Goal: Task Accomplishment & Management: Complete application form

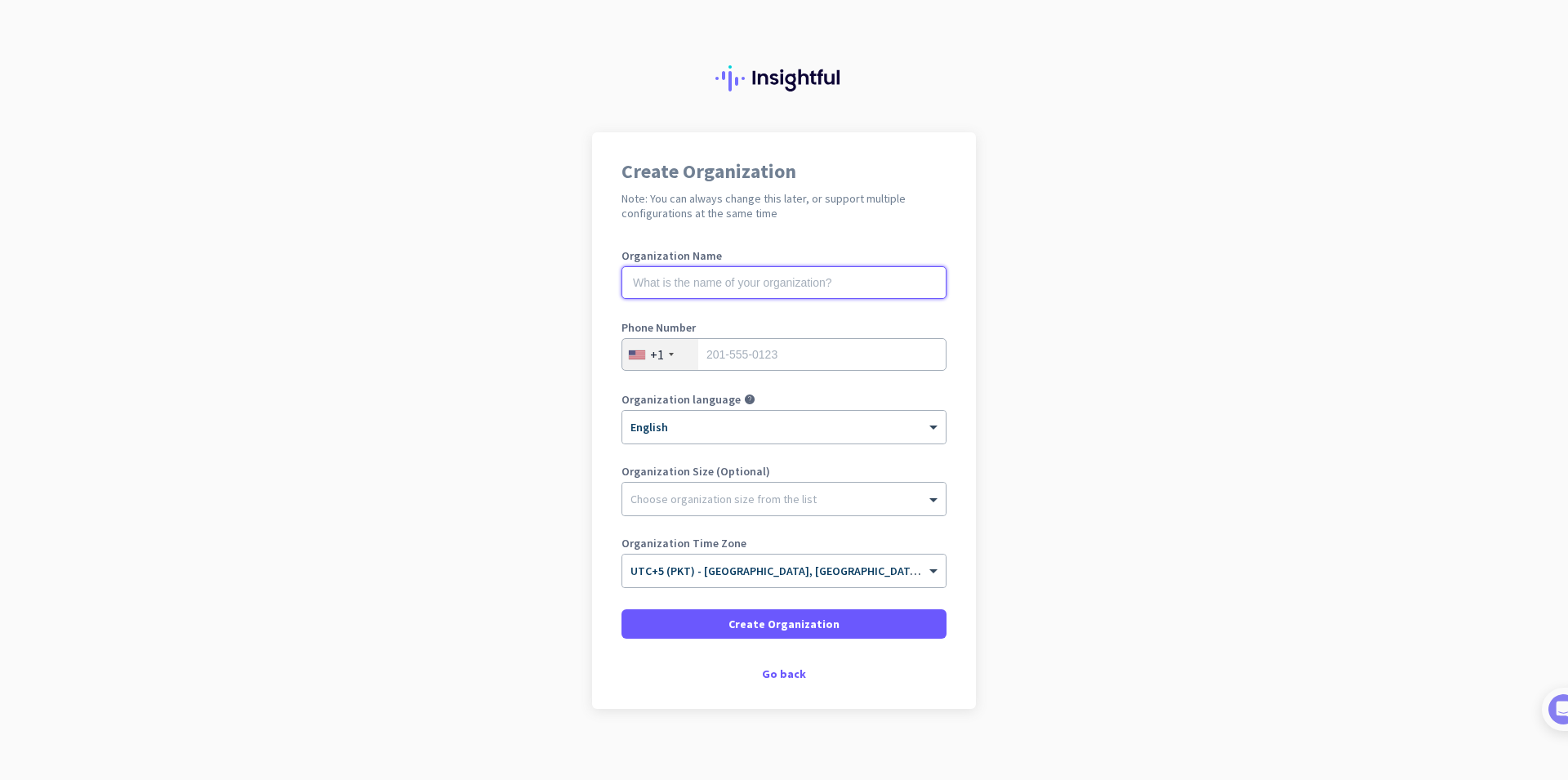
click at [741, 288] on input "text" at bounding box center [783, 282] width 325 height 32
type input "test"
click at [746, 351] on input "tel" at bounding box center [783, 354] width 325 height 32
type input "3086532533"
click at [666, 351] on div "+1" at bounding box center [660, 355] width 76 height 31
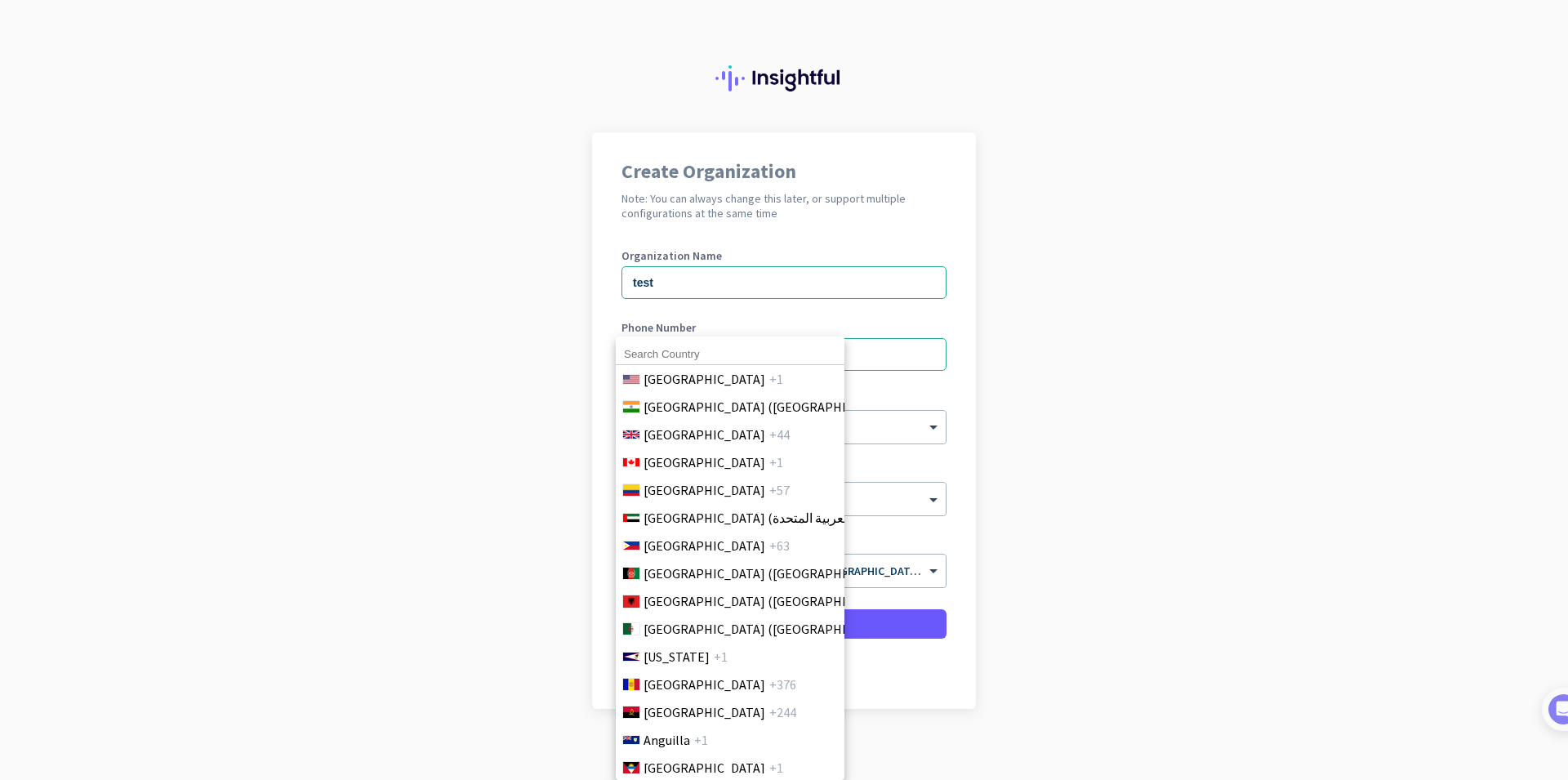
click at [668, 357] on input at bounding box center [729, 355] width 228 height 21
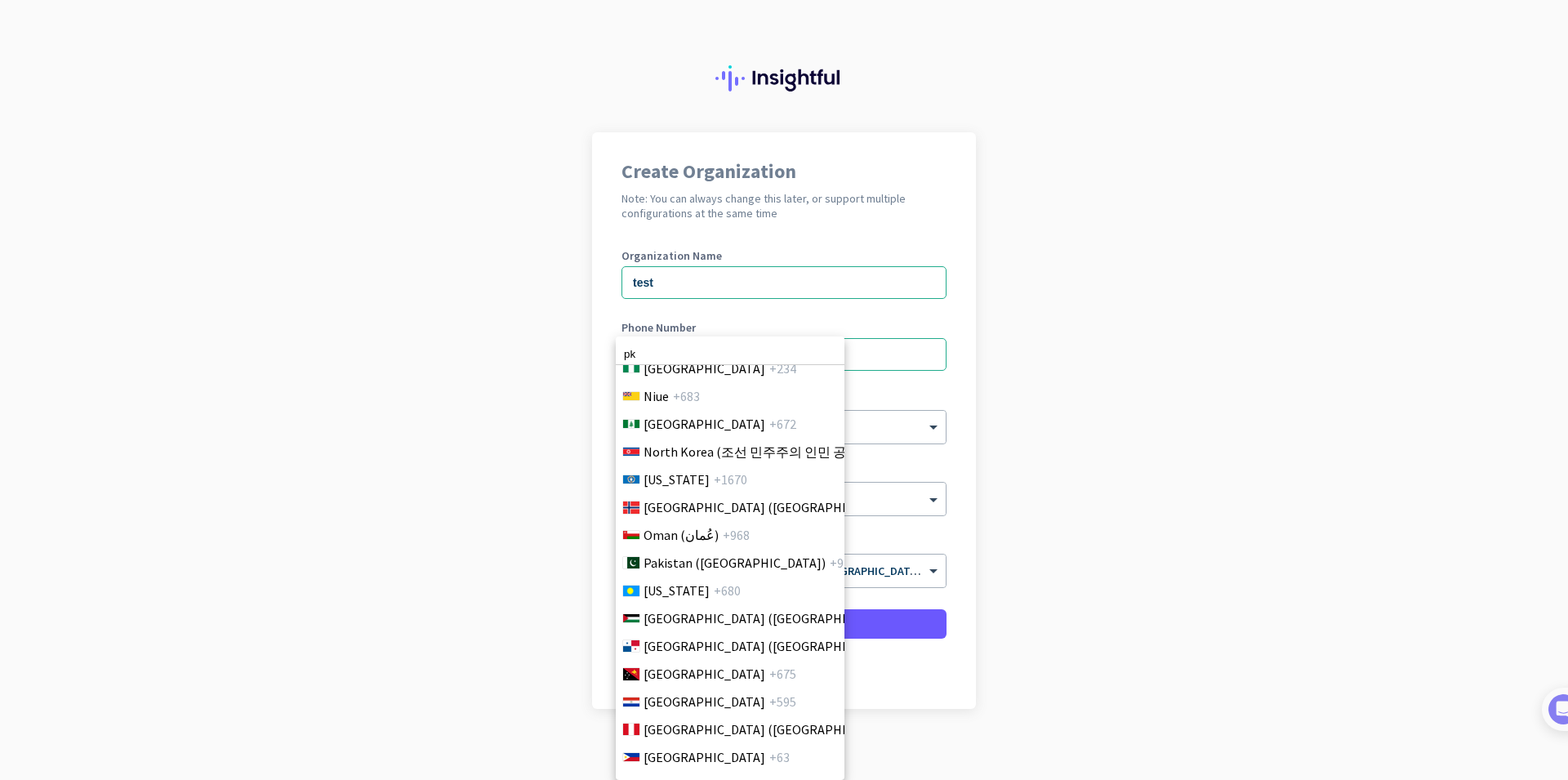
scroll to position [4509, 0]
type input "pk"
click at [675, 566] on span "Pakistan (‫[GEOGRAPHIC_DATA]‬‎)" at bounding box center [734, 562] width 182 height 20
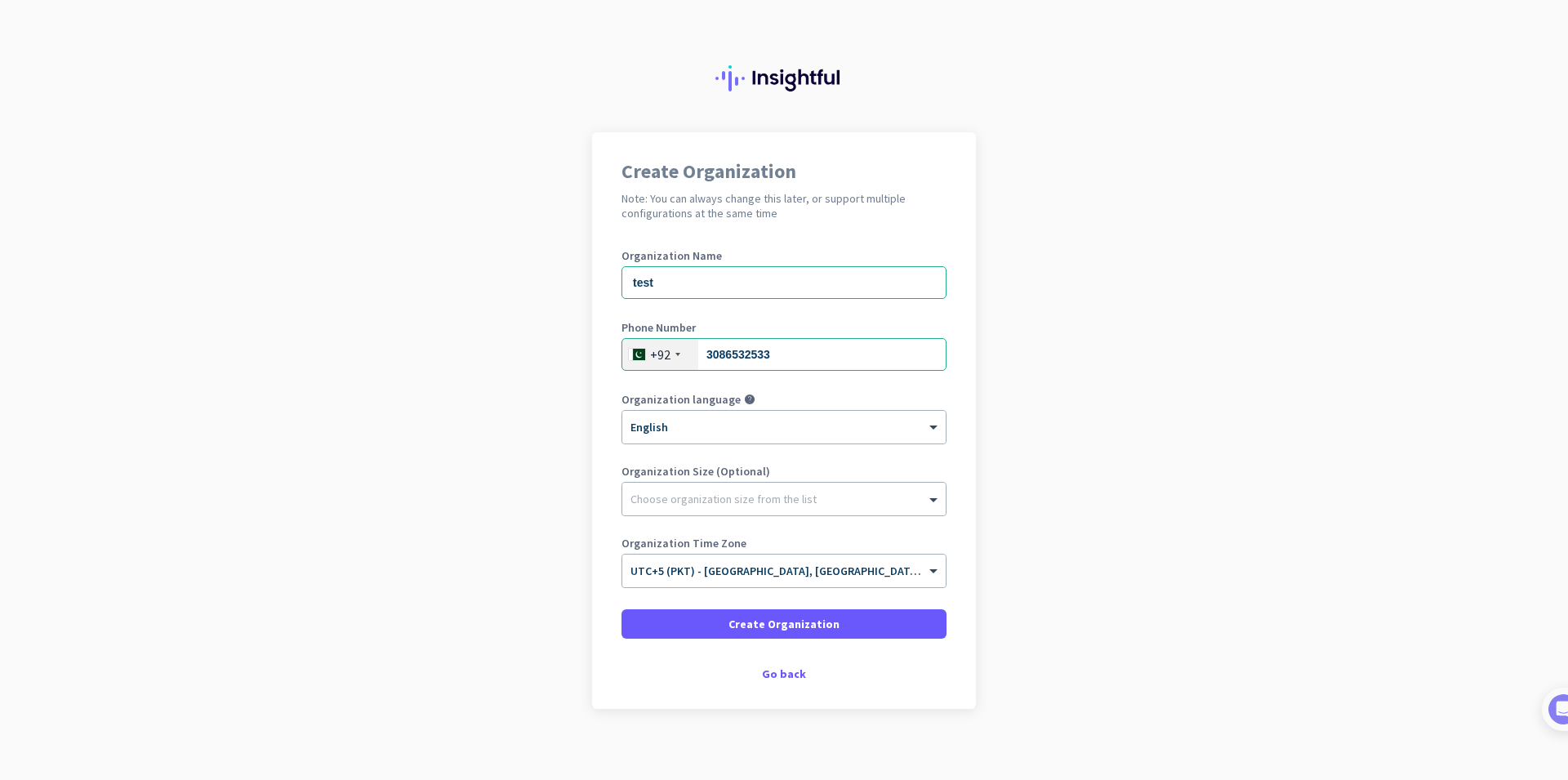
click at [791, 311] on div "Organization Name test" at bounding box center [783, 282] width 325 height 65
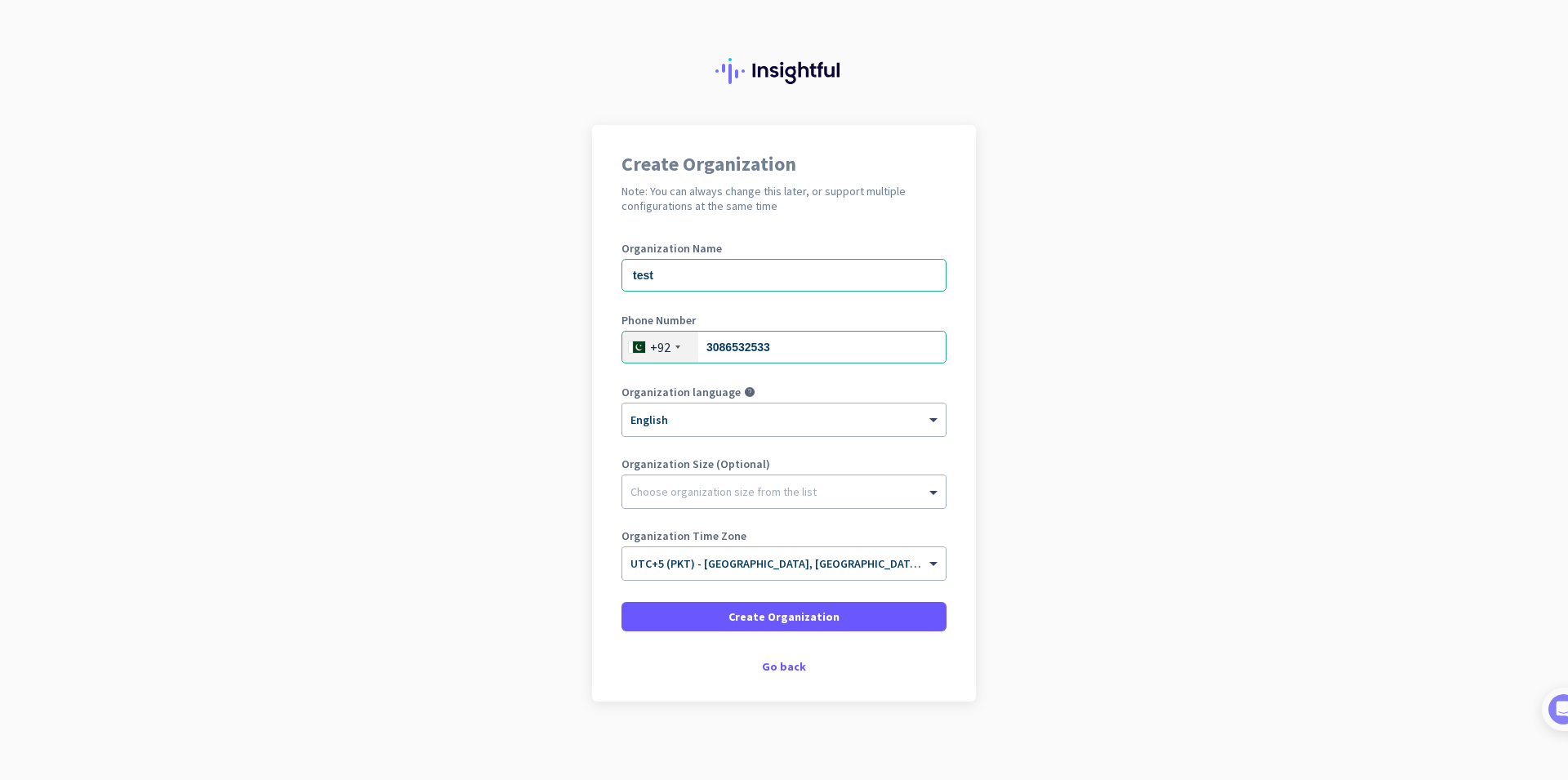
scroll to position [11, 0]
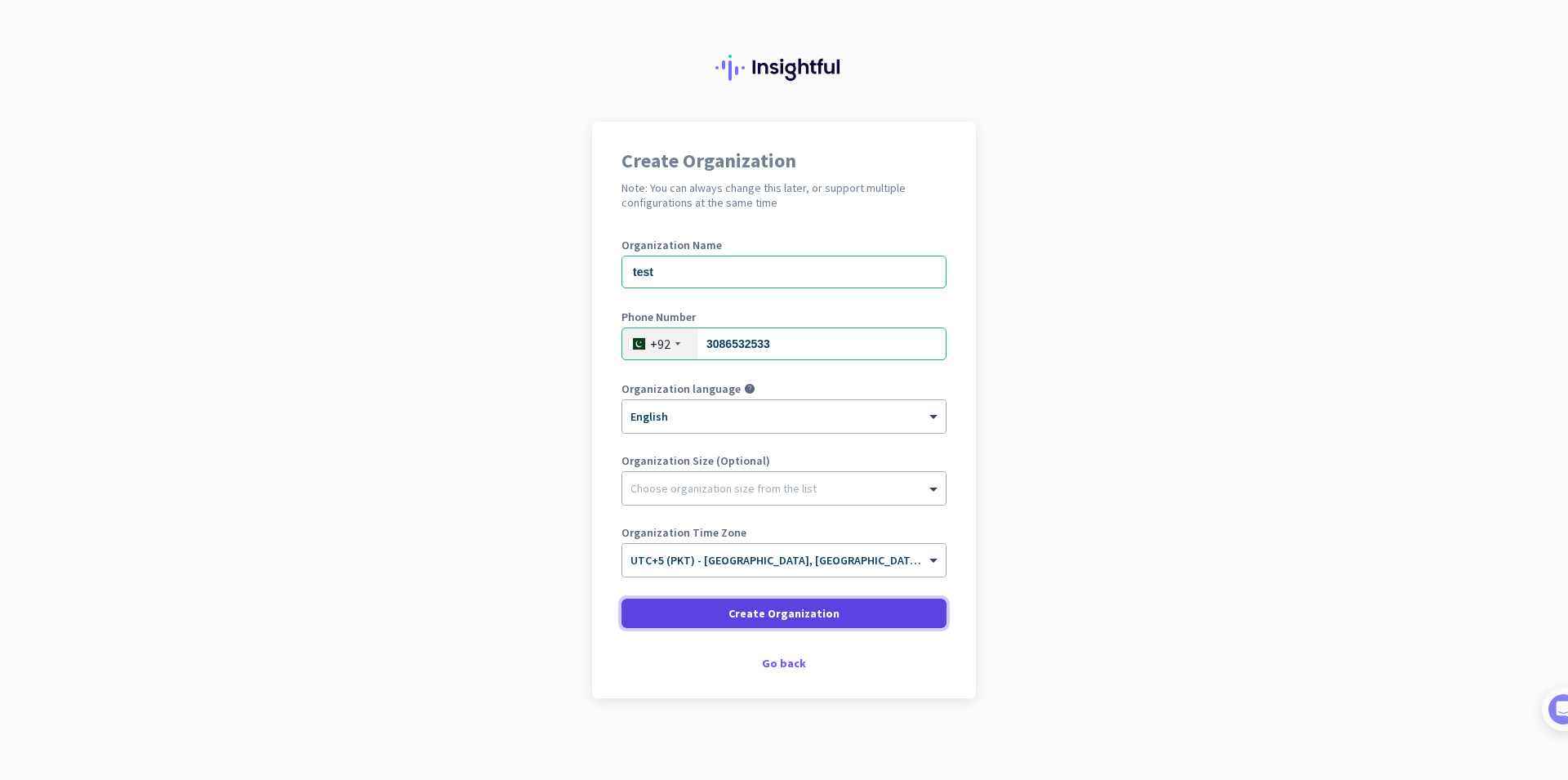
click at [818, 613] on span "Create Organization" at bounding box center [784, 613] width 111 height 17
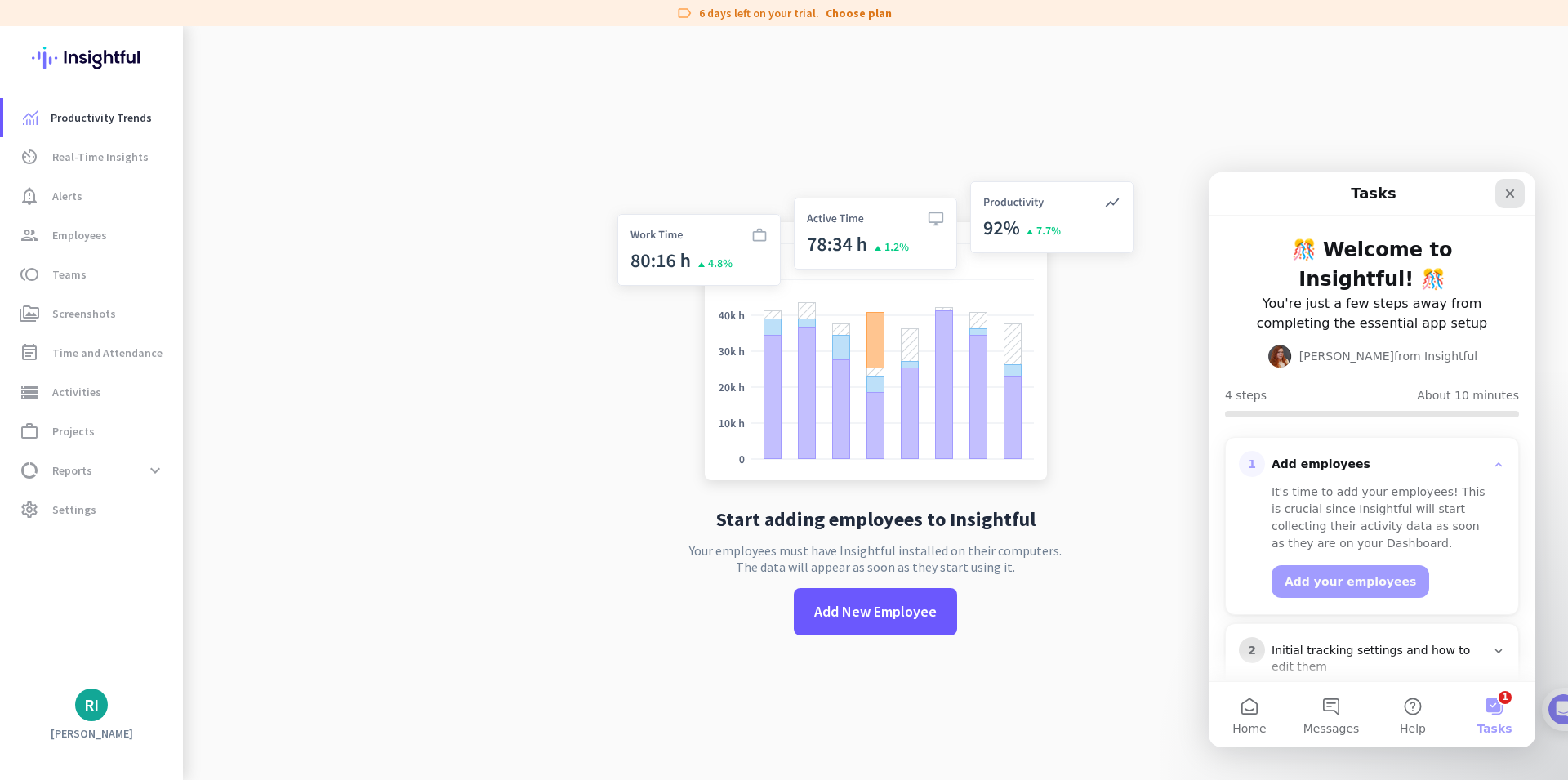
click at [1507, 195] on icon "Close" at bounding box center [1509, 193] width 13 height 13
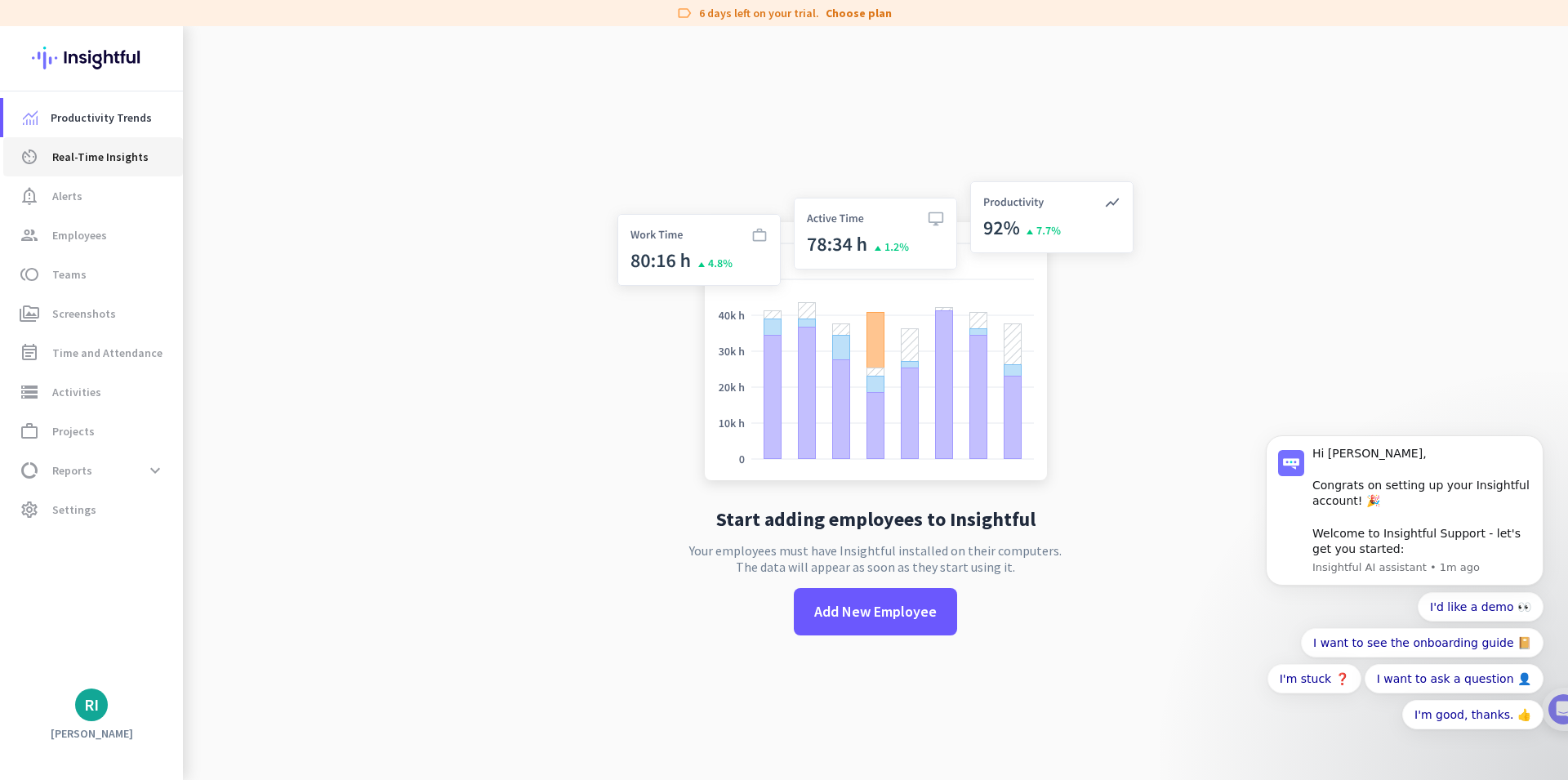
click at [88, 158] on span "Real-Time Insights" at bounding box center [100, 157] width 97 height 20
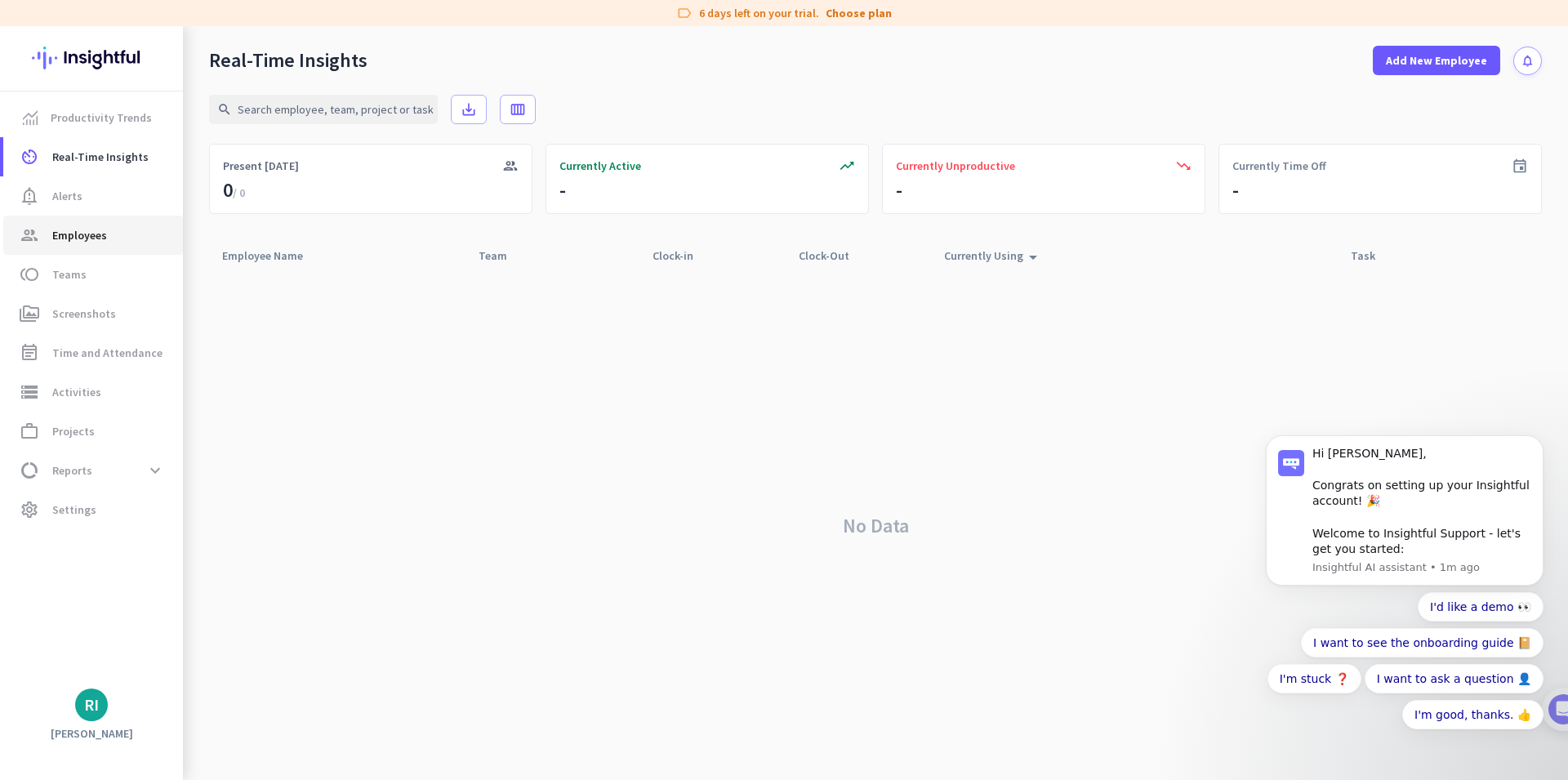
click at [84, 235] on span "Employees" at bounding box center [80, 235] width 55 height 20
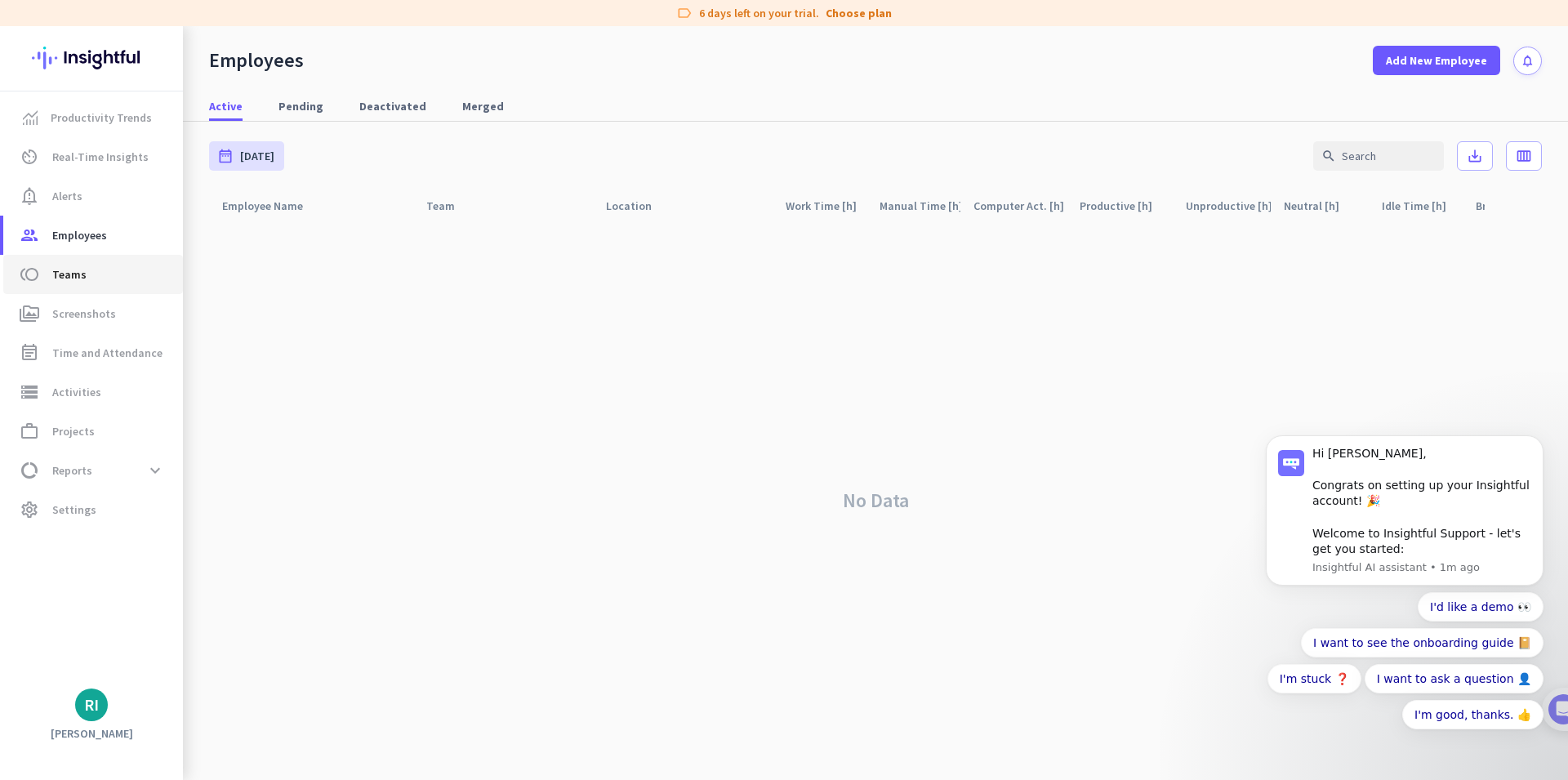
click at [81, 269] on span "Teams" at bounding box center [69, 274] width 34 height 20
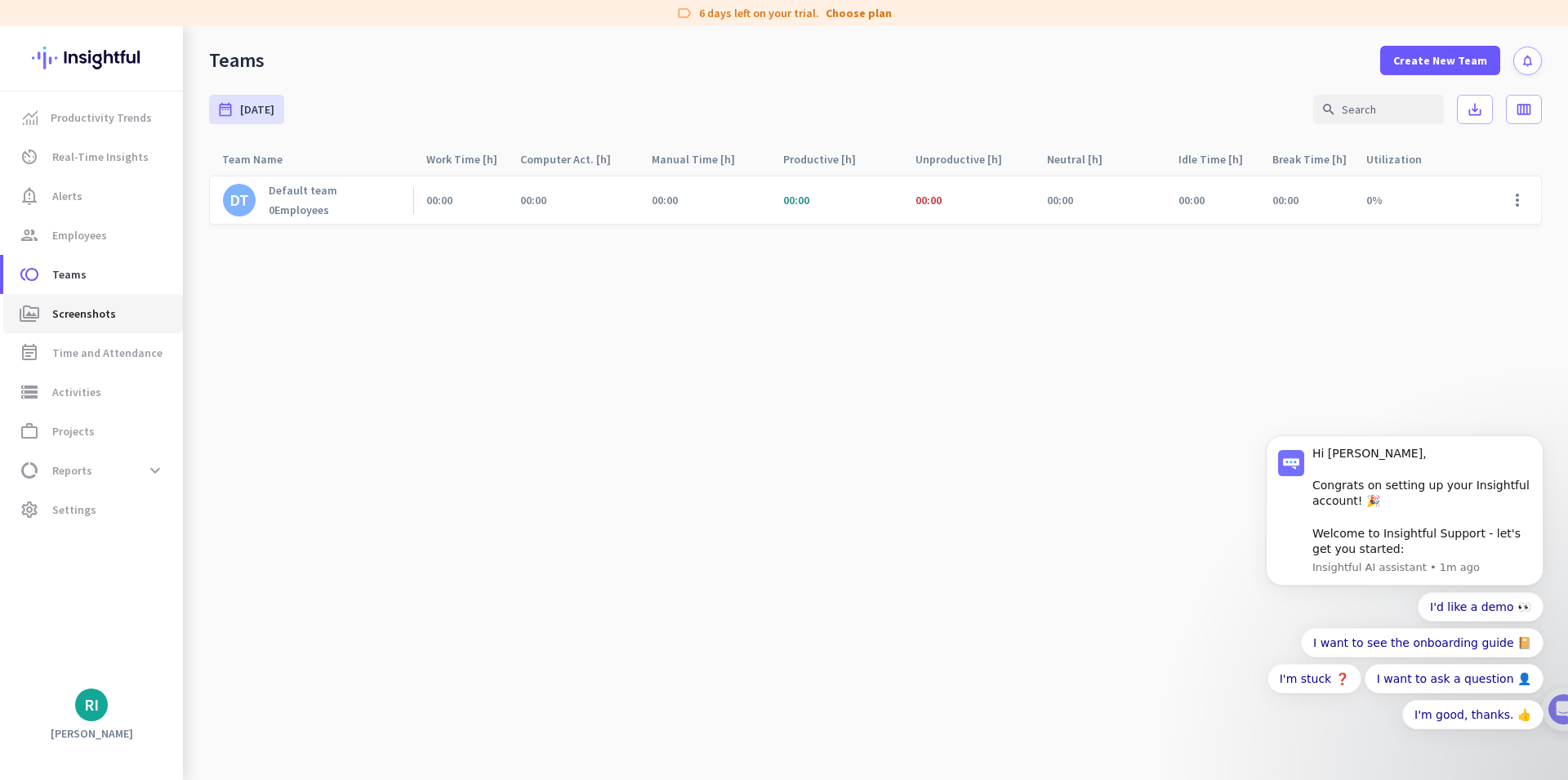
click at [63, 317] on span "Screenshots" at bounding box center [84, 314] width 63 height 20
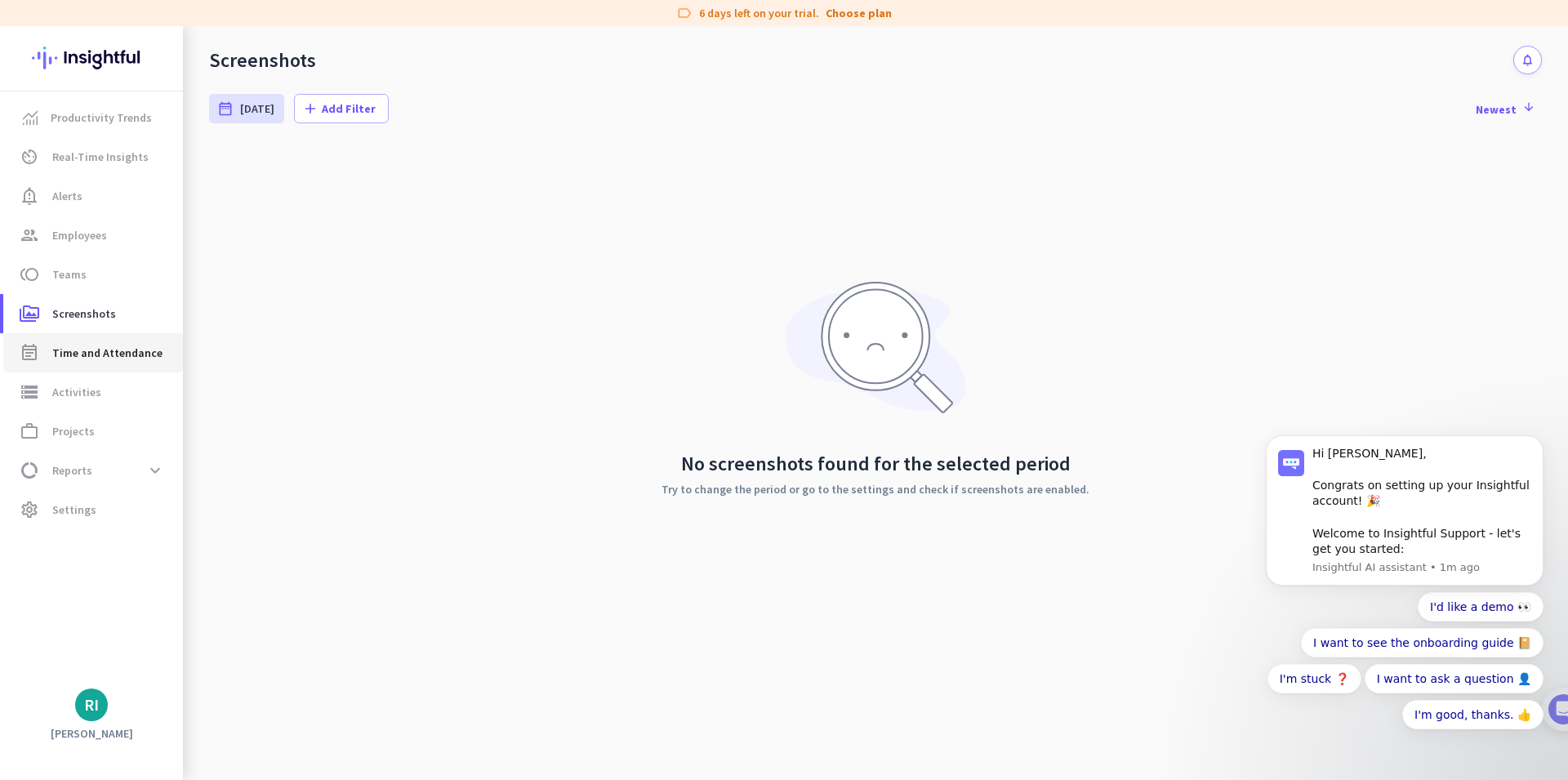
click at [78, 349] on span "Time and Attendance" at bounding box center [107, 353] width 110 height 20
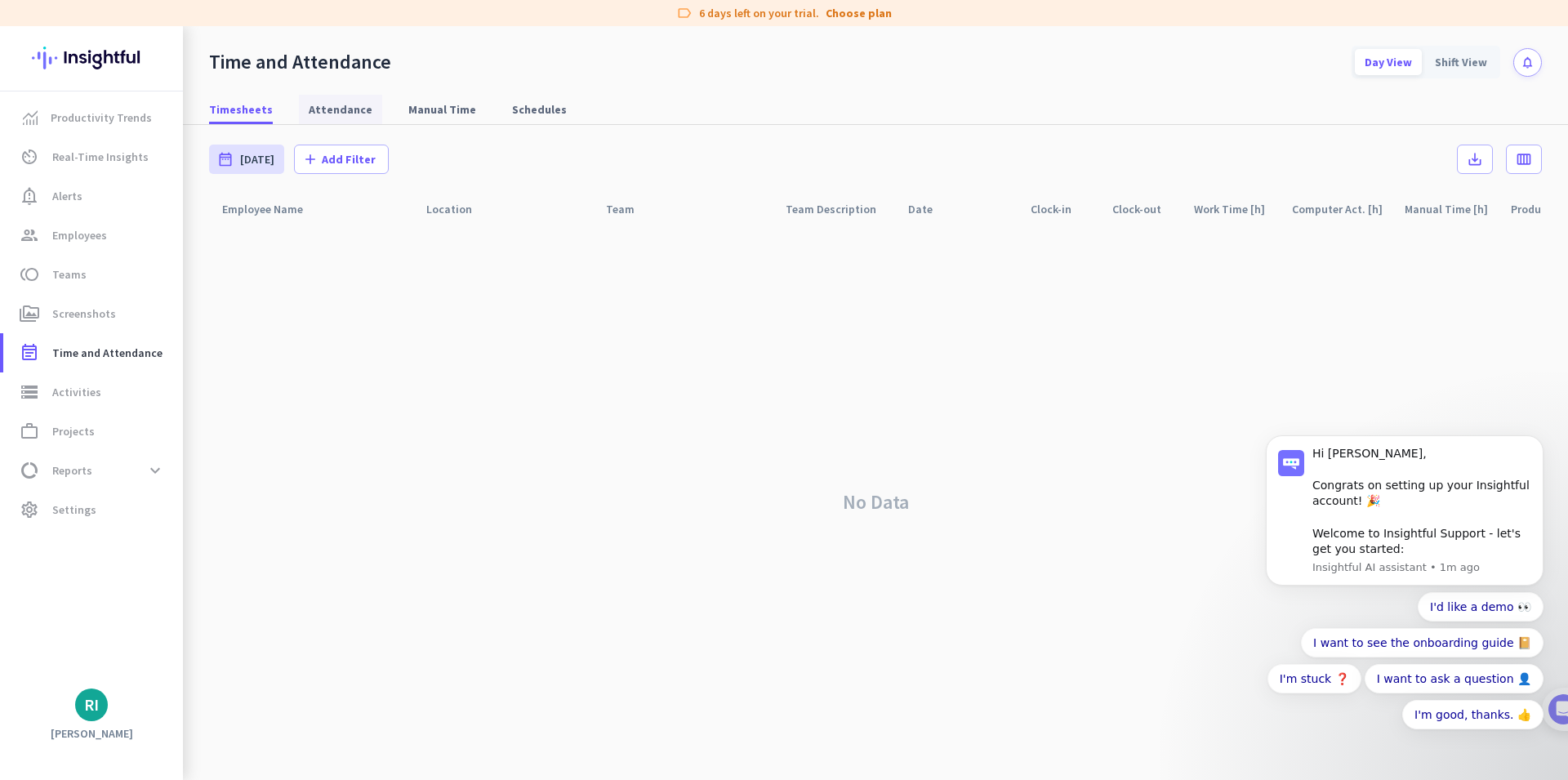
click at [349, 114] on span "Attendance" at bounding box center [340, 109] width 63 height 17
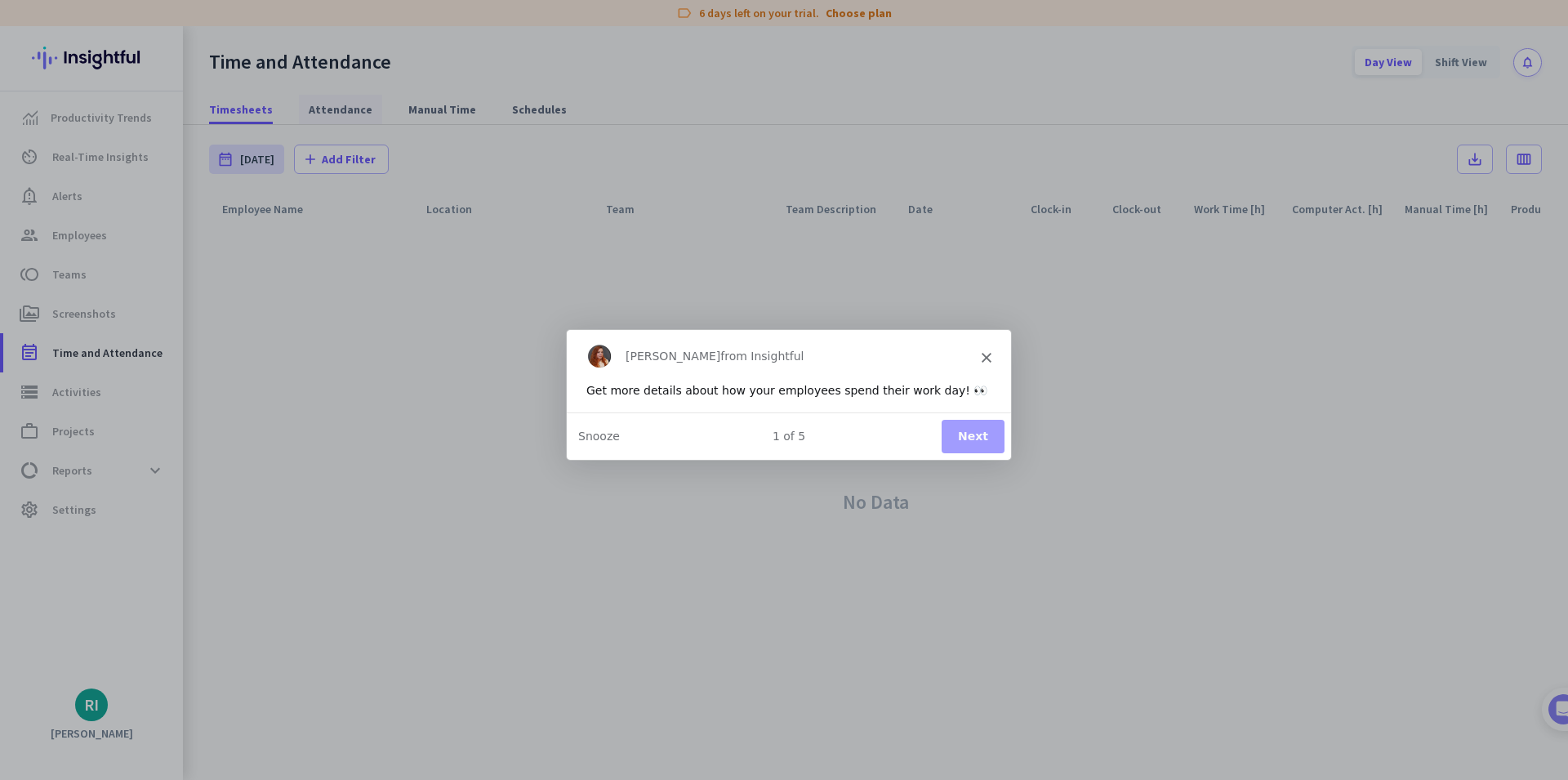
type input "[DATE] - [DATE]"
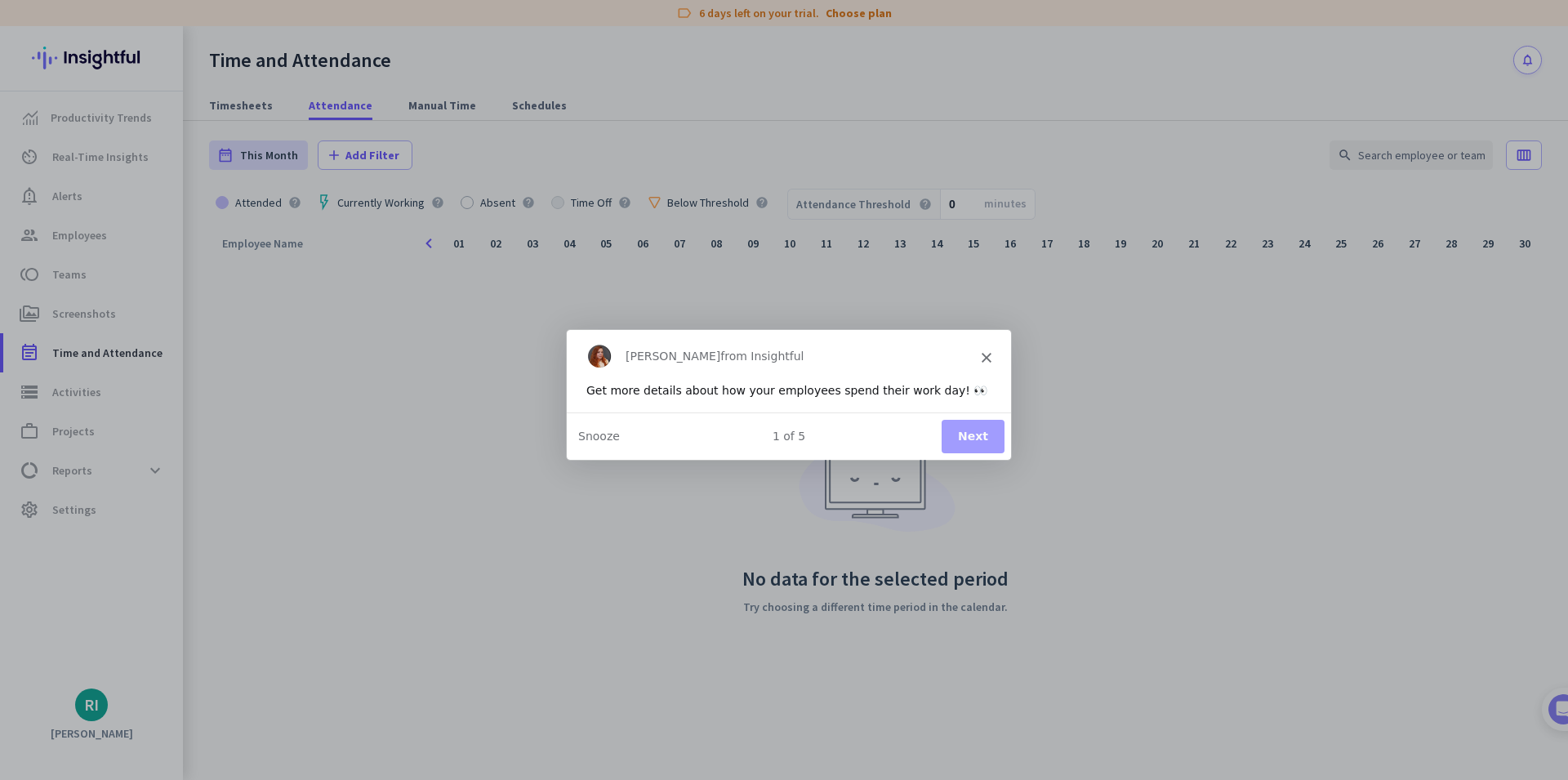
click at [987, 358] on polygon "Close" at bounding box center [986, 357] width 10 height 10
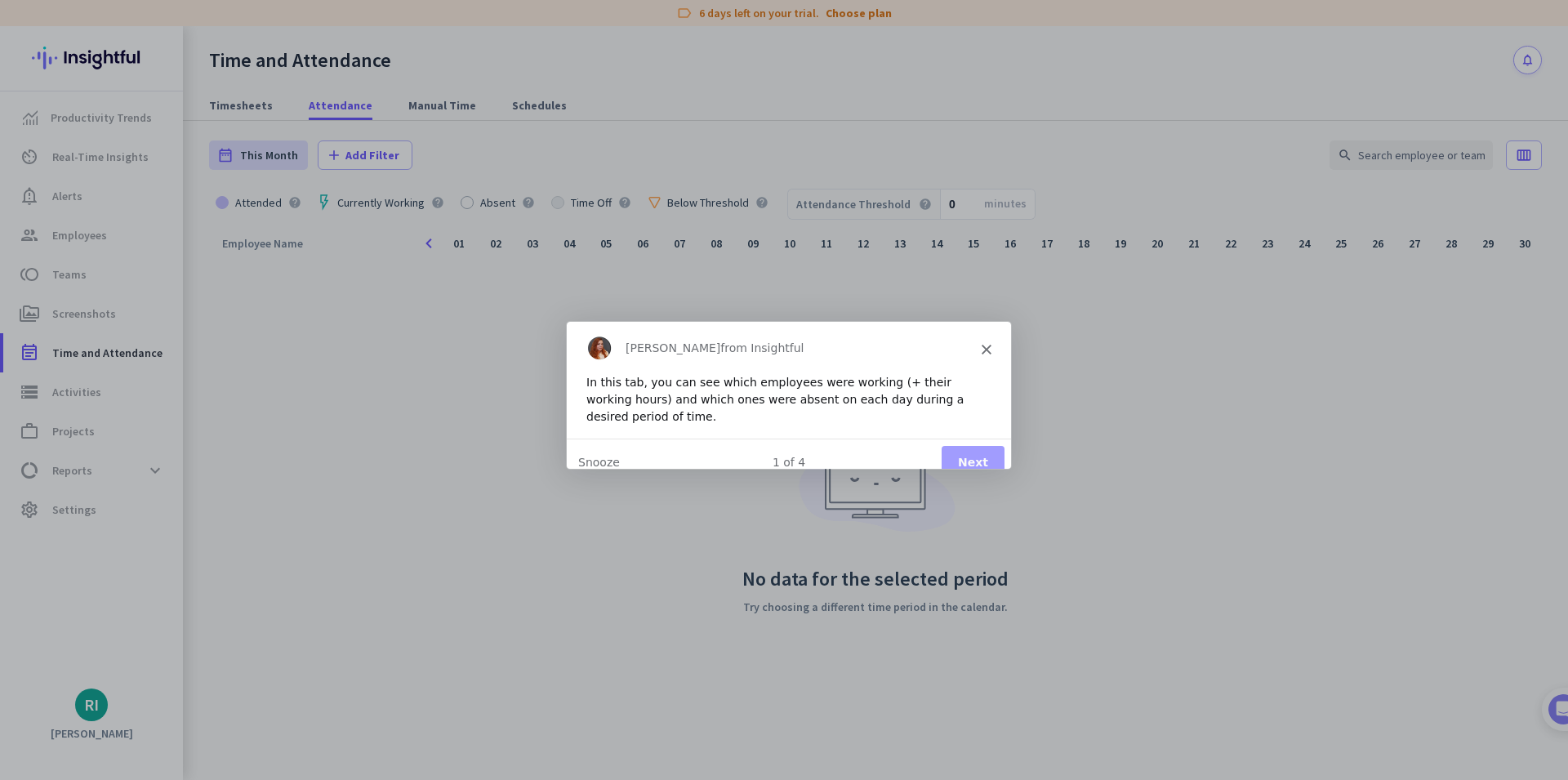
click at [985, 349] on polygon "Close" at bounding box center [986, 348] width 10 height 10
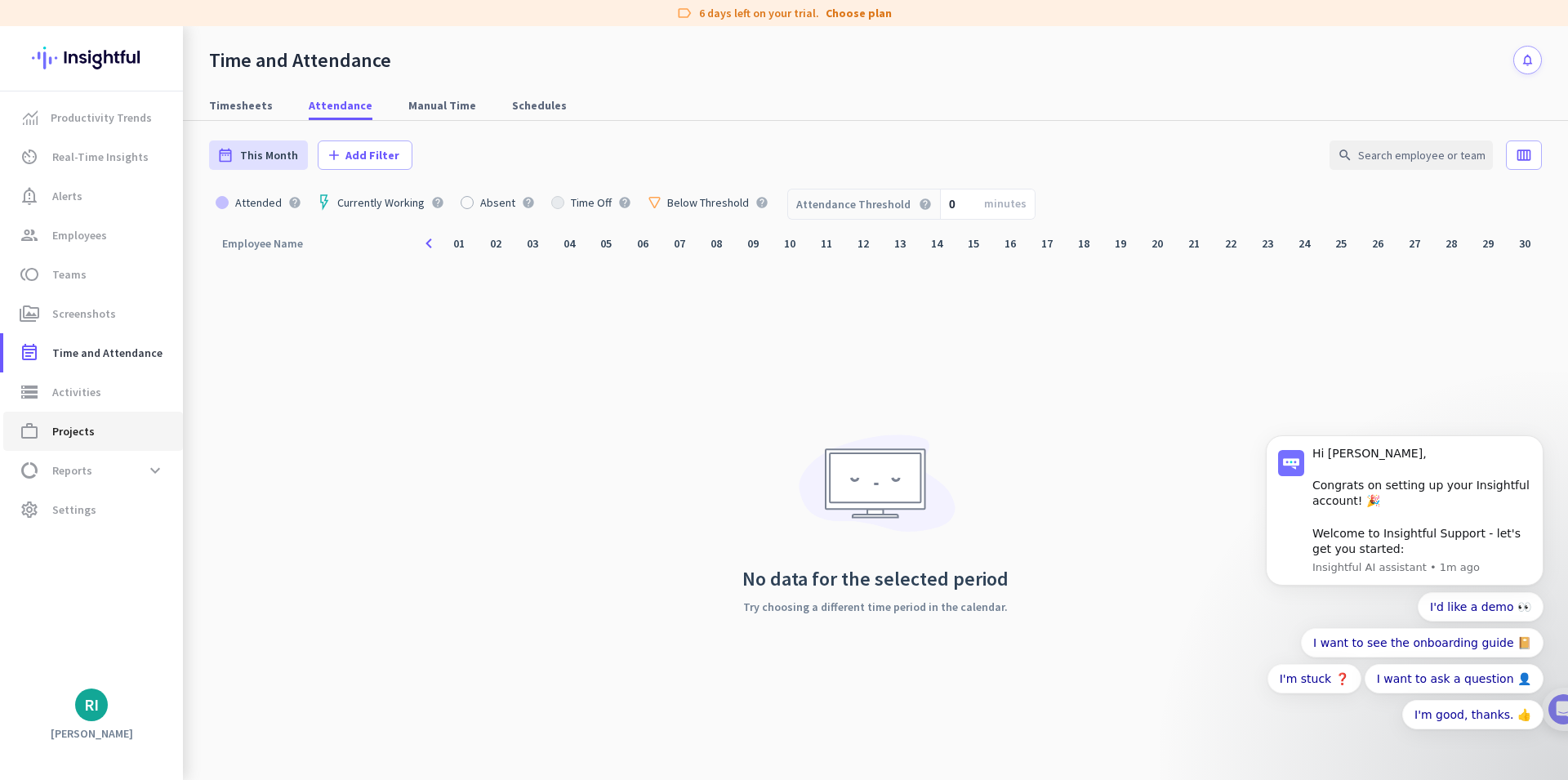
click at [70, 429] on span "Projects" at bounding box center [74, 431] width 43 height 20
type input "[DATE] - [DATE]"
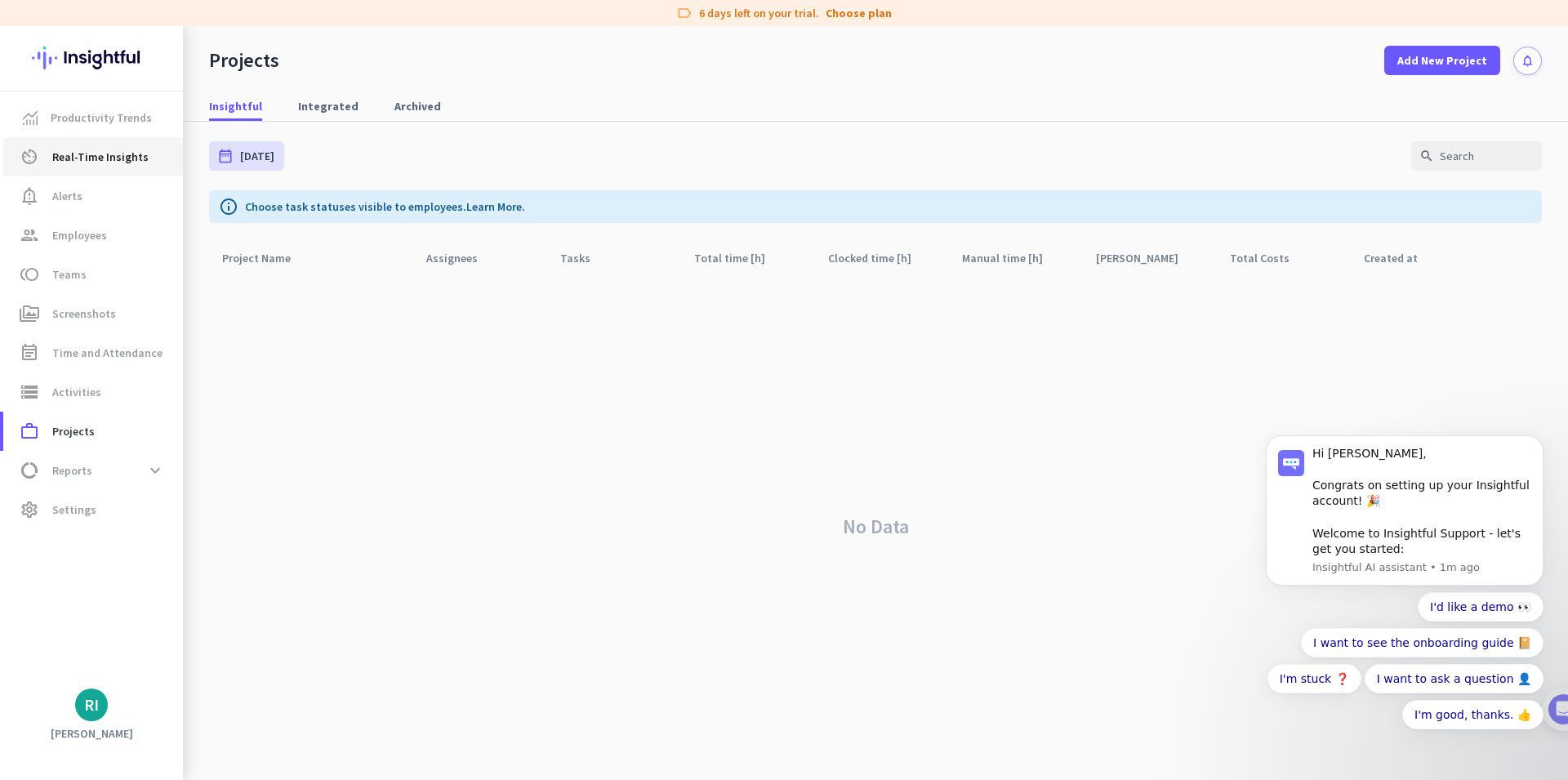
click at [82, 154] on span "Real-Time Insights" at bounding box center [100, 157] width 97 height 20
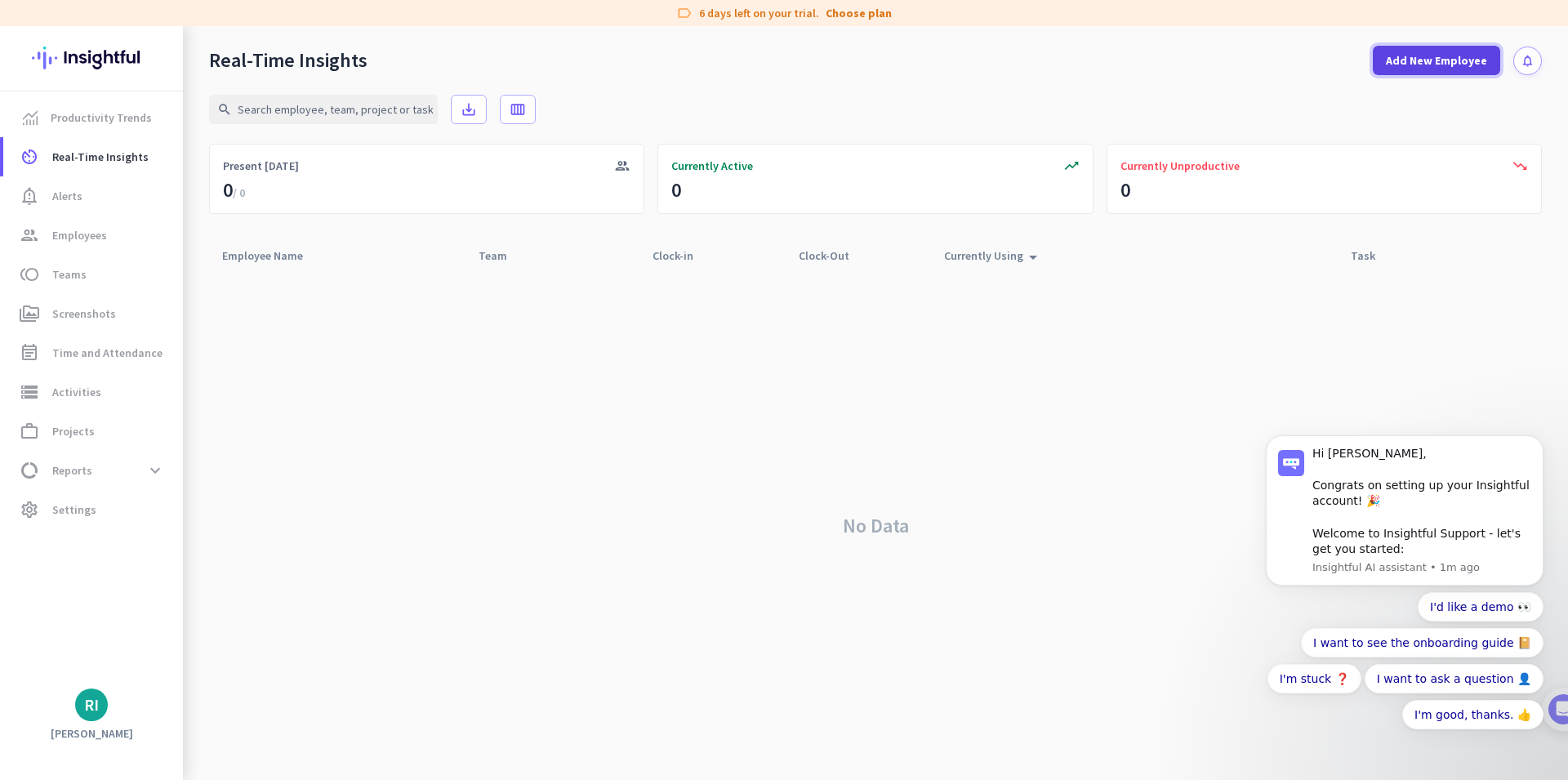
click at [1404, 58] on span "Add New Employee" at bounding box center [1436, 60] width 101 height 17
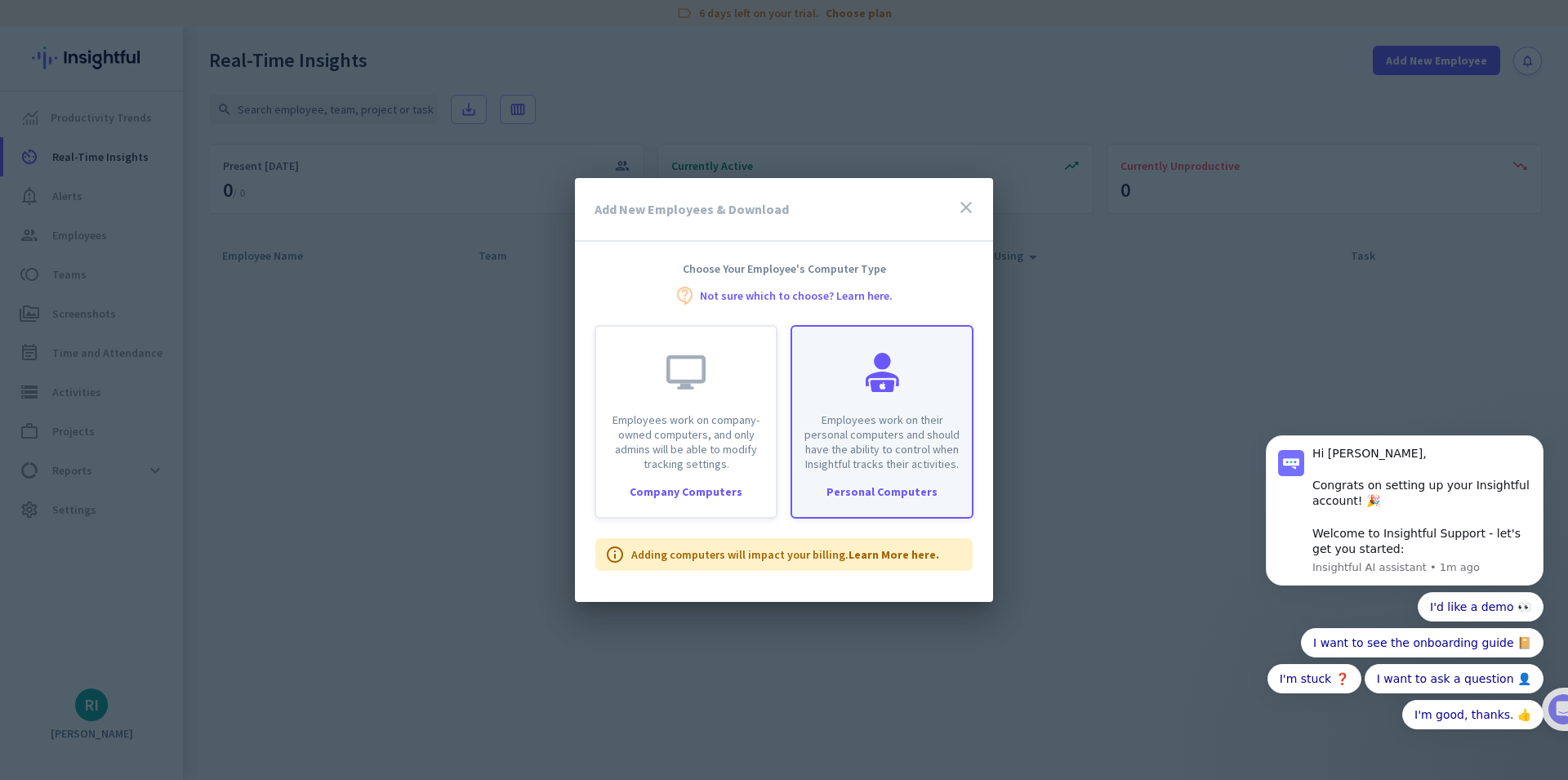
click at [864, 422] on p "Employees work on their personal computers and should have the ability to contr…" at bounding box center [882, 442] width 160 height 58
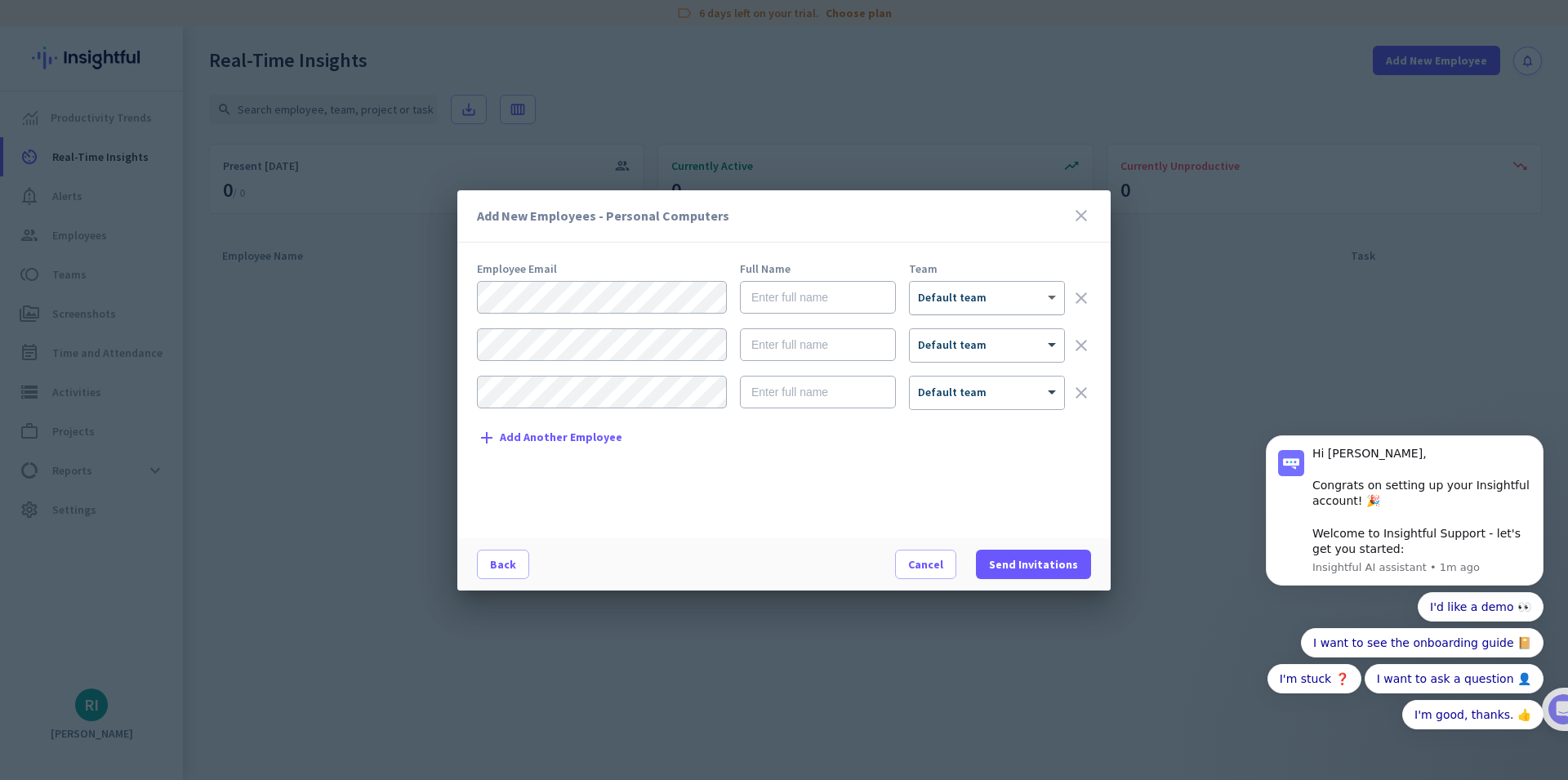
click at [1056, 298] on span at bounding box center [1053, 297] width 20 height 14
click at [897, 438] on div "Employee Email Full Name Team × Default team clear × Default team clear × Defau…" at bounding box center [790, 392] width 627 height 258
click at [1038, 291] on div at bounding box center [987, 292] width 154 height 14
click at [887, 475] on div "Employee Email Full Name Team × Default team clear × Default team clear × Defau…" at bounding box center [790, 392] width 627 height 258
click at [942, 554] on span "button" at bounding box center [925, 565] width 59 height 39
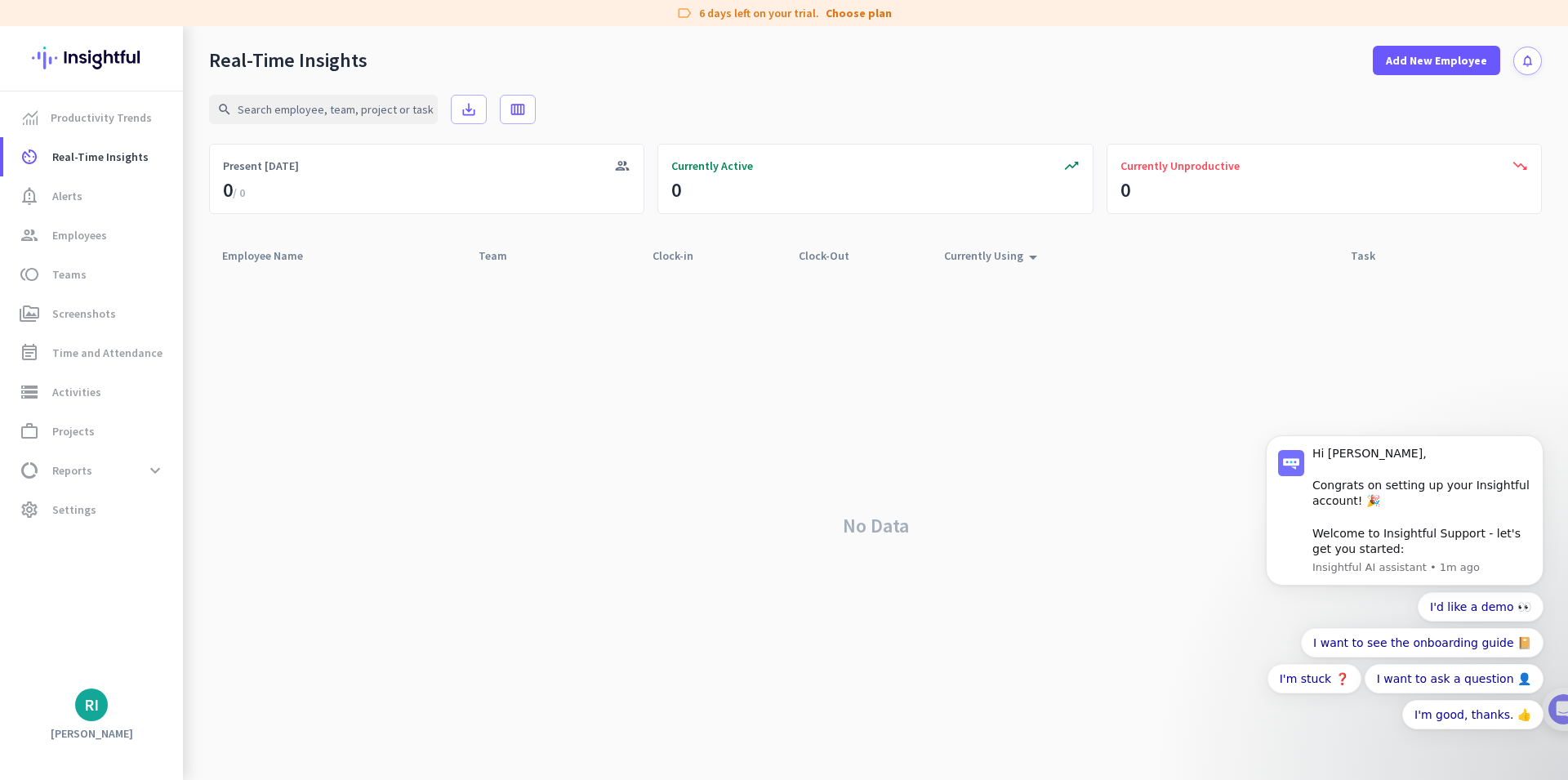
click at [1095, 488] on div "No Data" at bounding box center [875, 526] width 1333 height 509
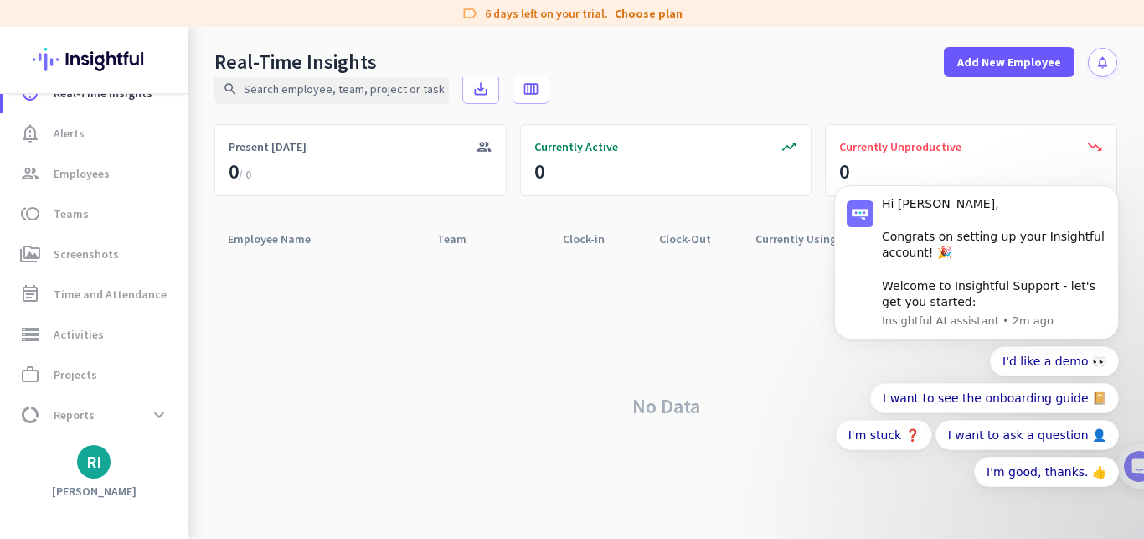
scroll to position [72, 0]
click at [1111, 193] on icon "Dismiss notification" at bounding box center [1114, 189] width 9 height 9
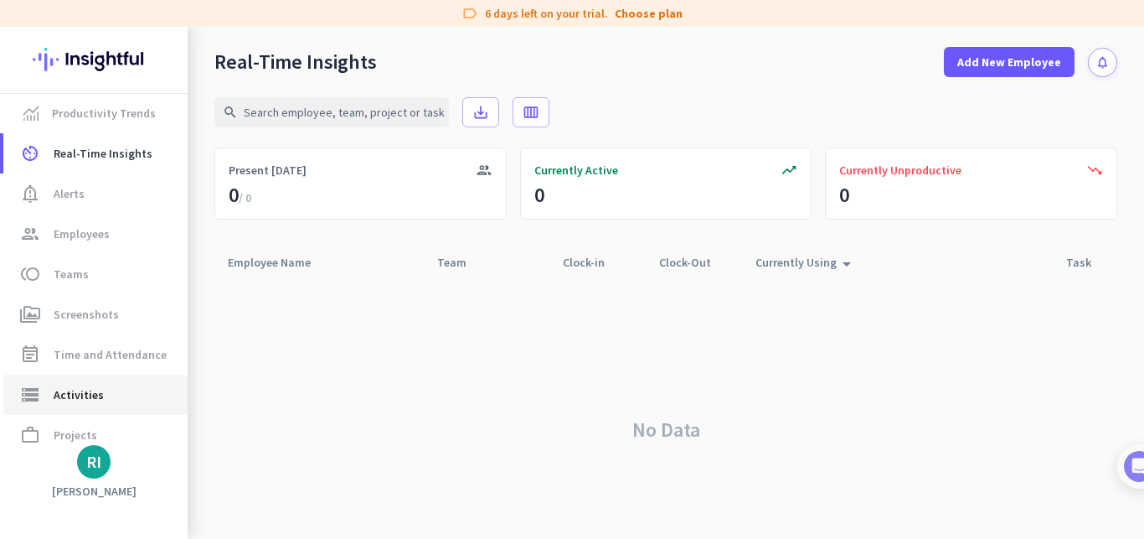
scroll to position [0, 0]
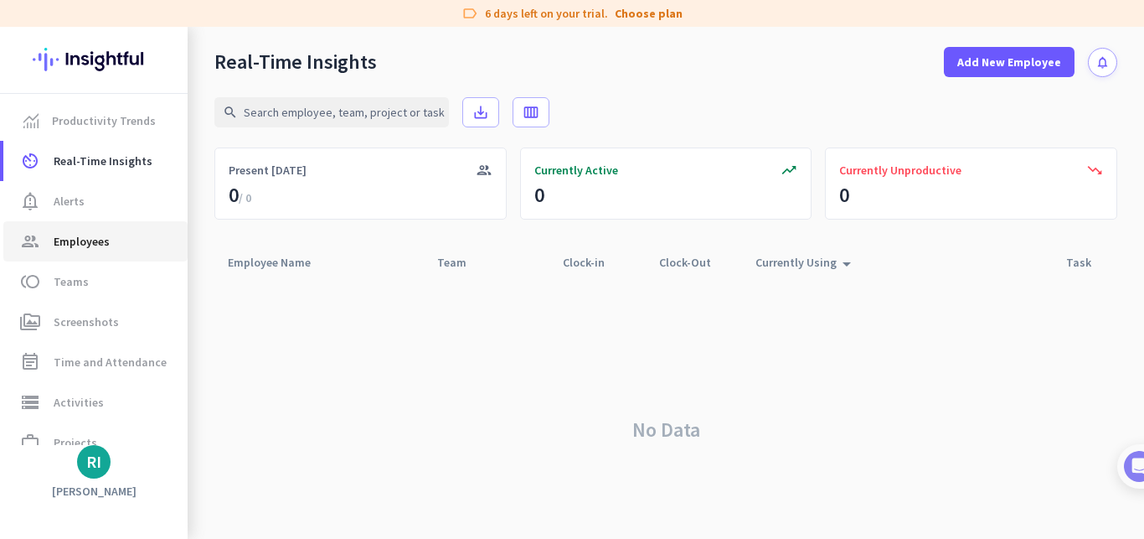
click at [108, 236] on span "Employees" at bounding box center [82, 241] width 56 height 20
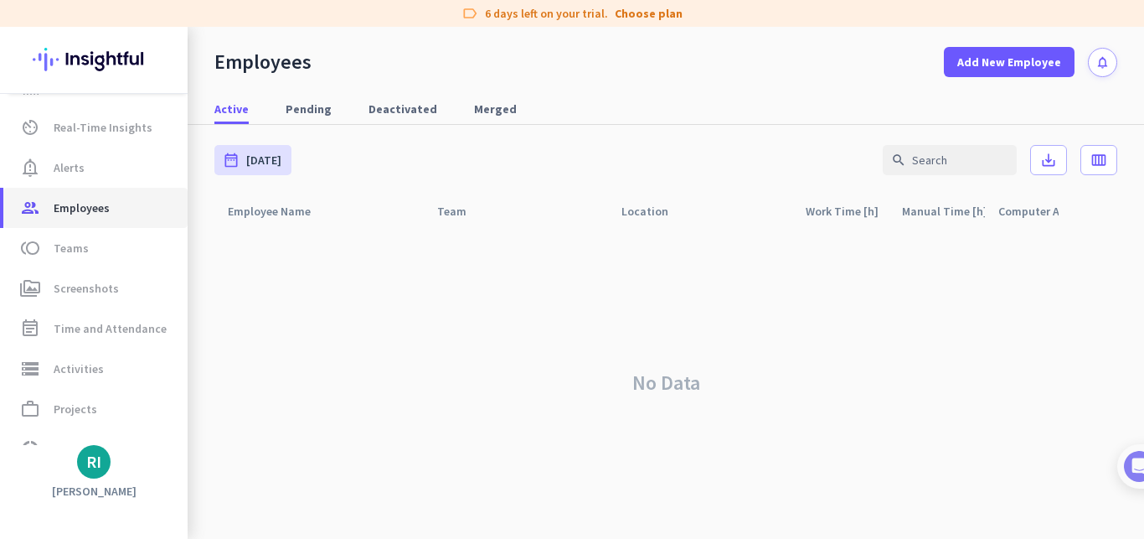
scroll to position [49, 0]
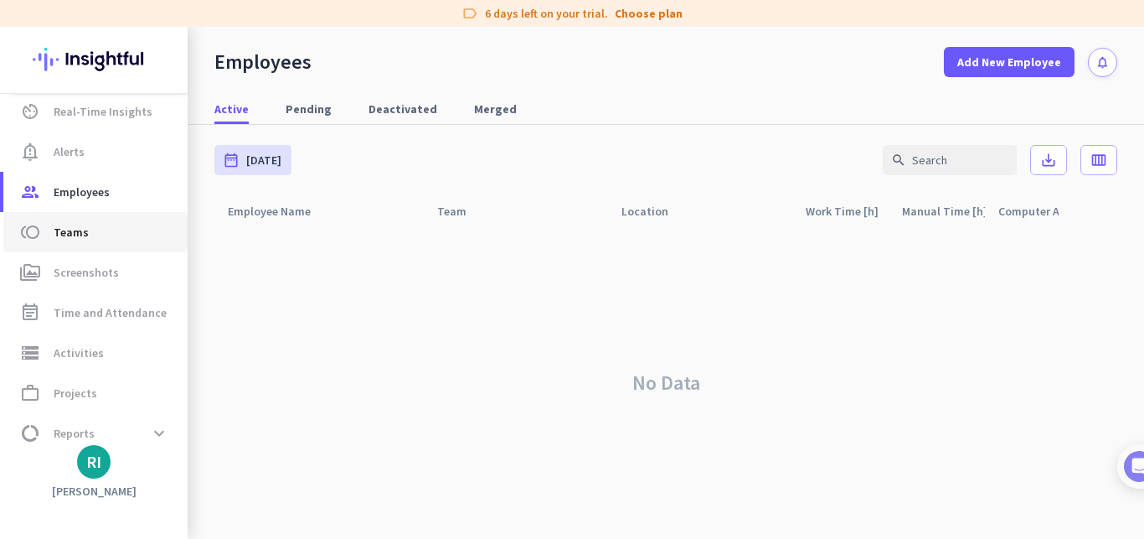
click at [85, 229] on span "Teams" at bounding box center [71, 232] width 35 height 20
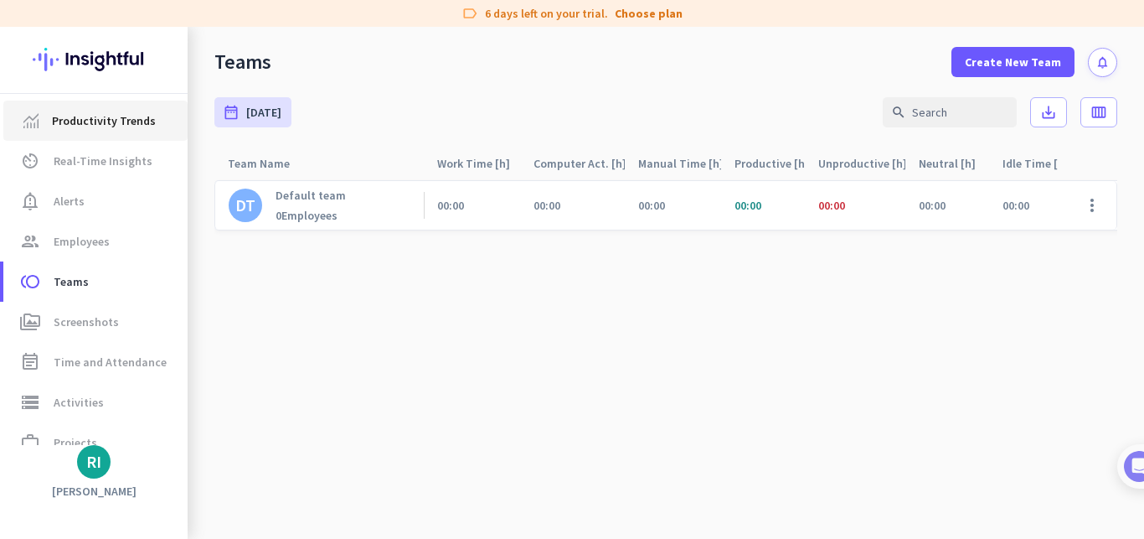
click at [92, 118] on span "Productivity Trends" at bounding box center [104, 121] width 104 height 20
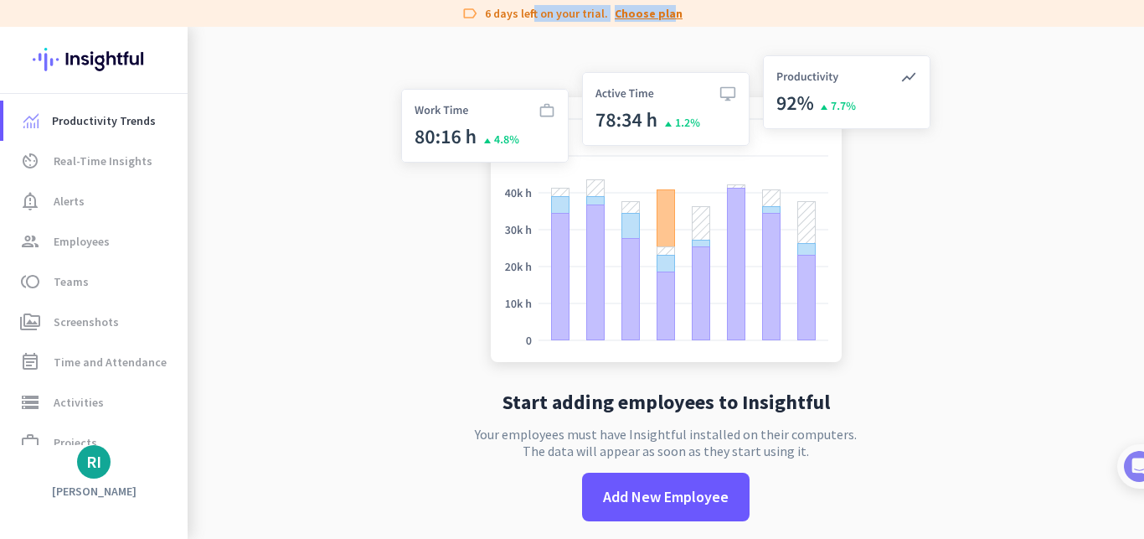
drag, startPoint x: 532, startPoint y: 14, endPoint x: 671, endPoint y: 10, distance: 139.1
click at [671, 10] on div "label 6 days left on your trial. Choose plan" at bounding box center [572, 13] width 1144 height 27
click at [781, 29] on div "Start adding employees to Insightful Your employees must have Insightful instal…" at bounding box center [666, 296] width 554 height 539
drag, startPoint x: 491, startPoint y: 14, endPoint x: 526, endPoint y: 13, distance: 35.2
click at [526, 13] on div "label 6 days left on your trial. Choose plan" at bounding box center [572, 13] width 1144 height 27
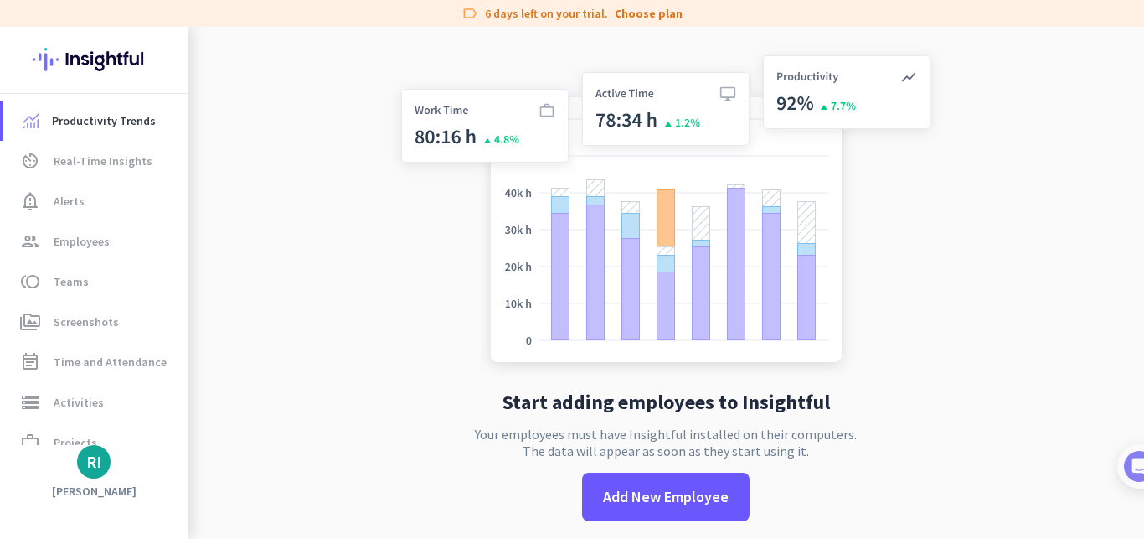
click at [283, 148] on app-no-employees "Start adding employees to Insightful Your employees must have Insightful instal…" at bounding box center [666, 296] width 956 height 539
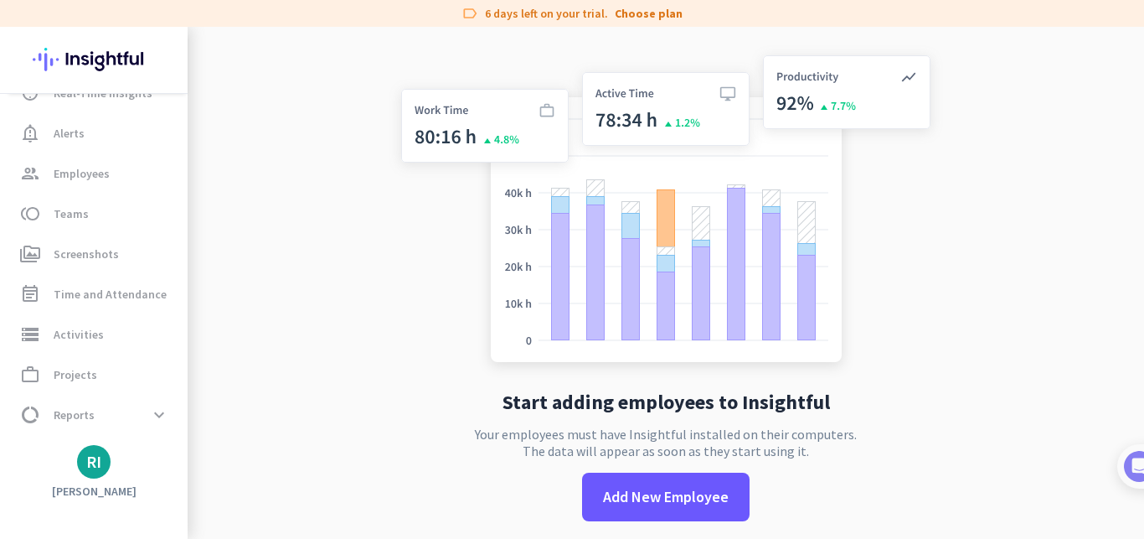
scroll to position [105, 0]
click at [144, 378] on span at bounding box center [159, 378] width 30 height 30
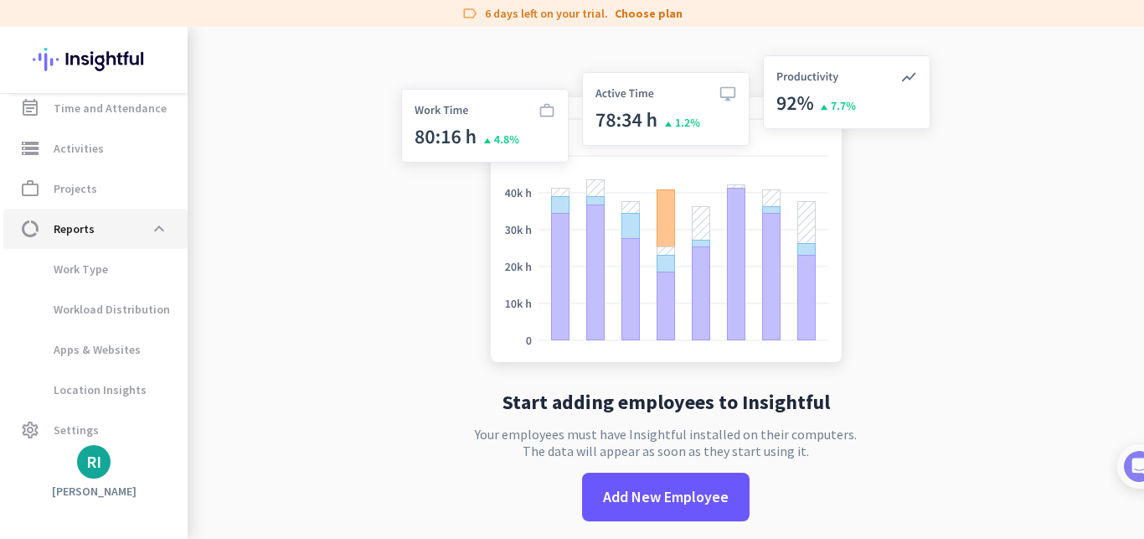
scroll to position [265, 0]
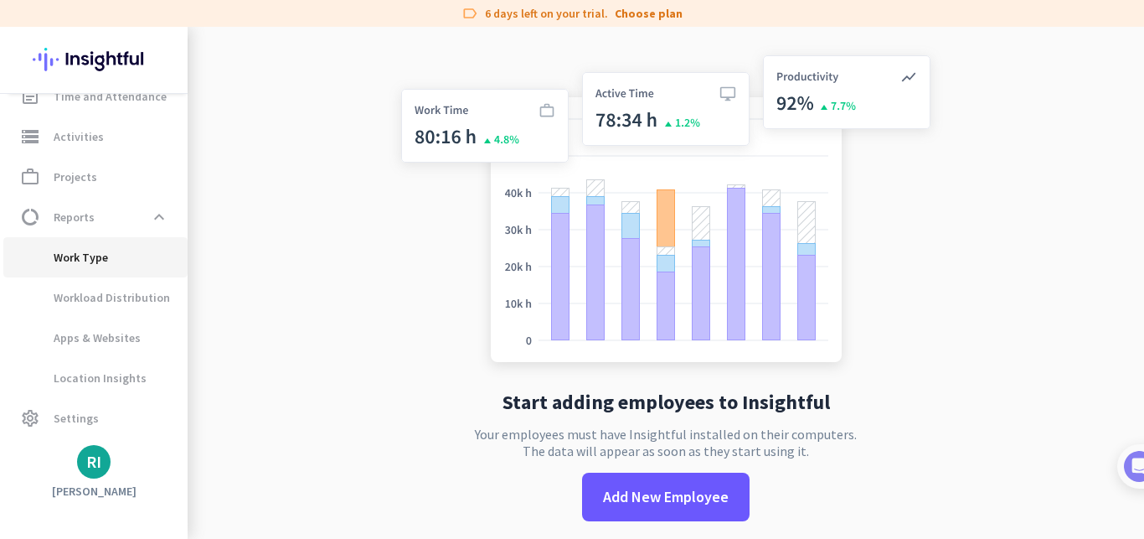
click at [98, 263] on span "Work Type" at bounding box center [62, 257] width 91 height 40
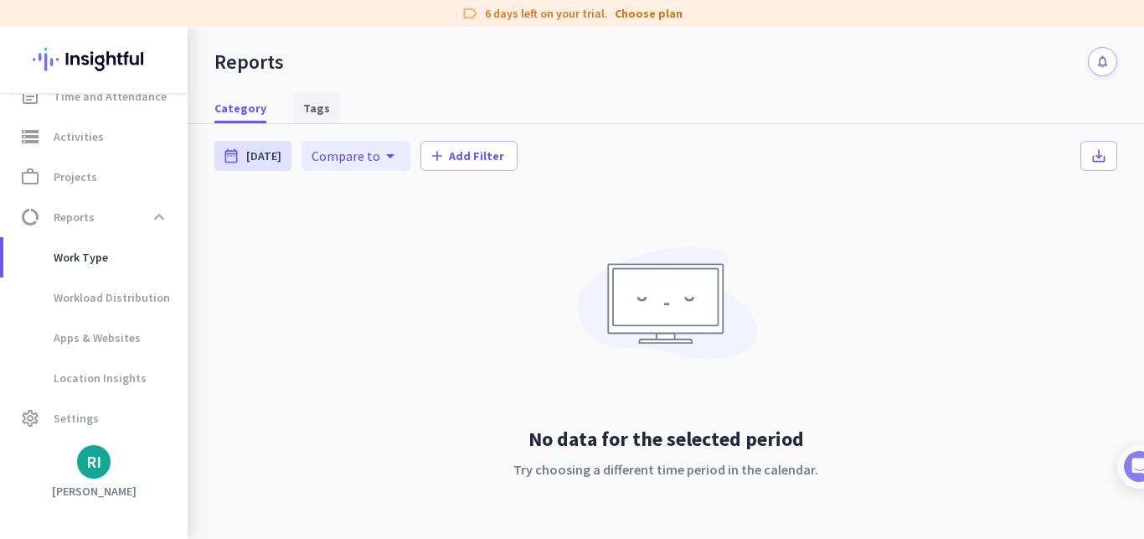
click at [304, 108] on span "Tags" at bounding box center [316, 108] width 27 height 17
click at [75, 300] on span "Workload Distribution" at bounding box center [93, 297] width 153 height 40
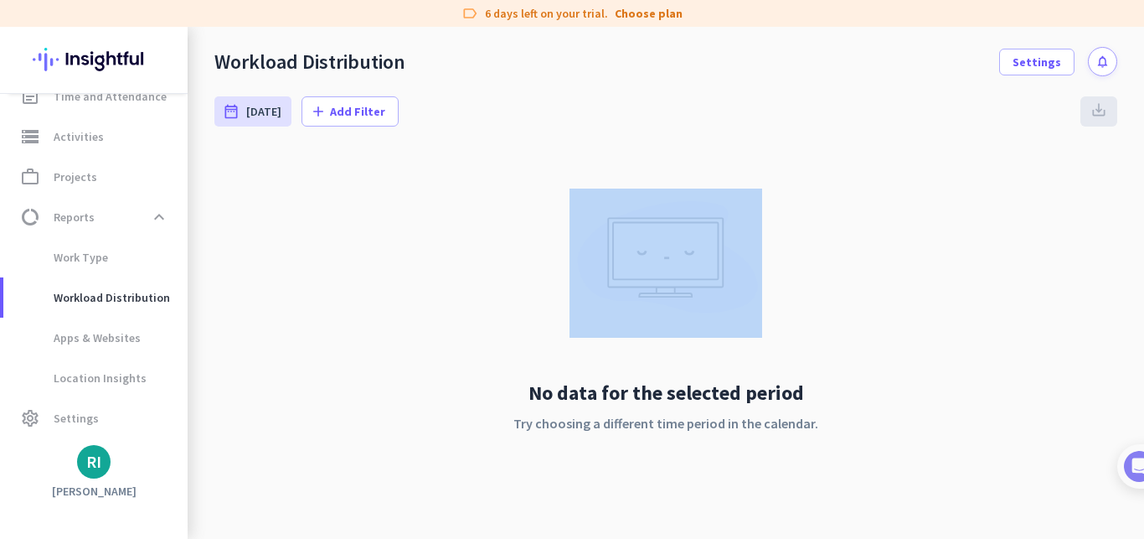
click at [188, 322] on mat-sidenav-content "Productivity Trends av_timer Real-Time Insights notification_important Alerts g…" at bounding box center [572, 283] width 1144 height 512
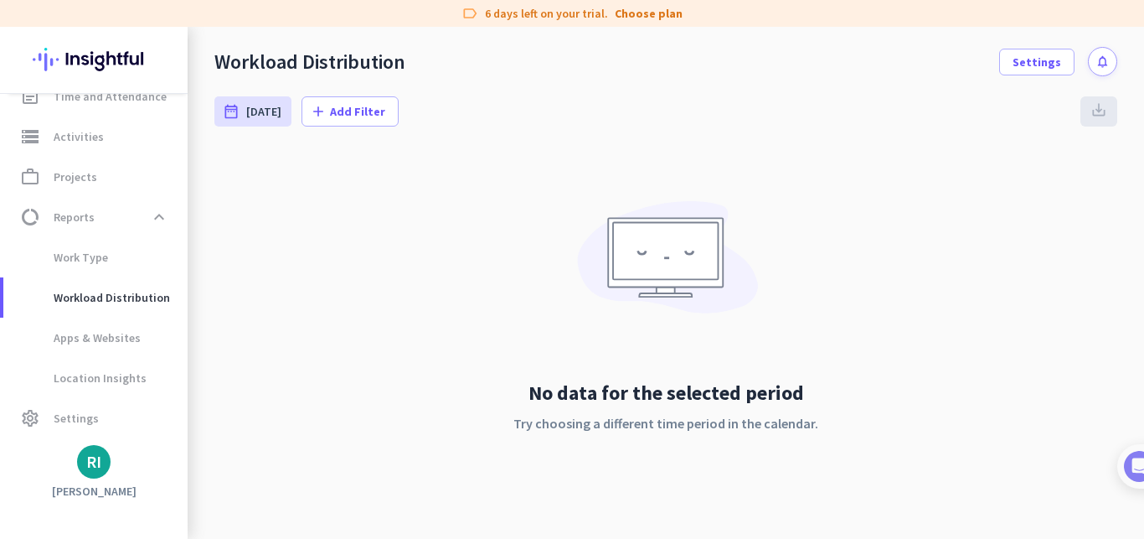
click at [213, 311] on div "date_range [DATE] [DATE] - [DATE] add Add Filter save_alt No data for the selec…" at bounding box center [666, 307] width 956 height 462
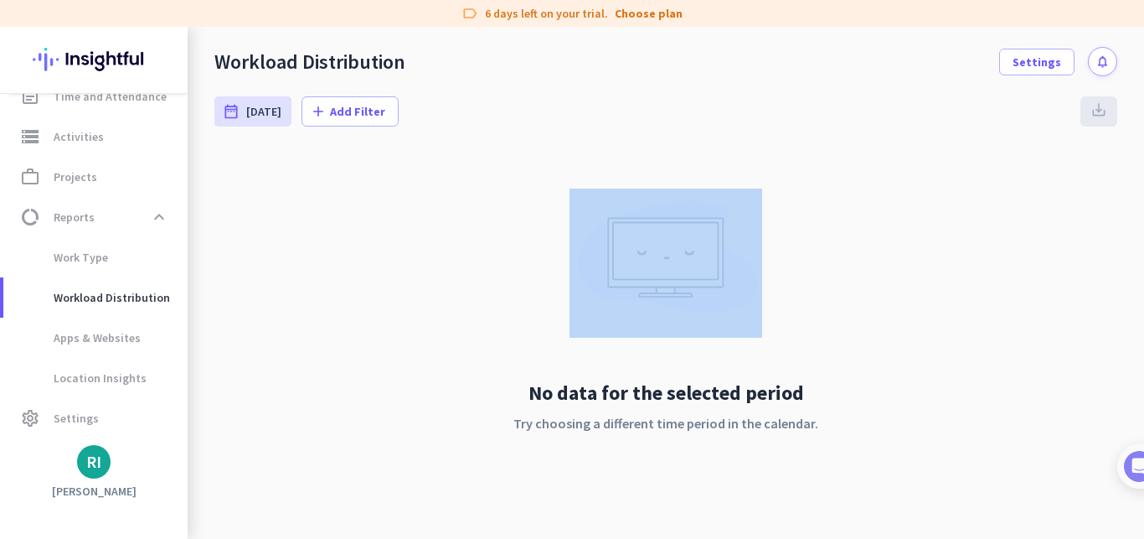
drag, startPoint x: 193, startPoint y: 294, endPoint x: 215, endPoint y: 293, distance: 22.6
click at [215, 293] on mat-sidenav-content "Productivity Trends av_timer Real-Time Insights notification_important Alerts g…" at bounding box center [572, 283] width 1144 height 512
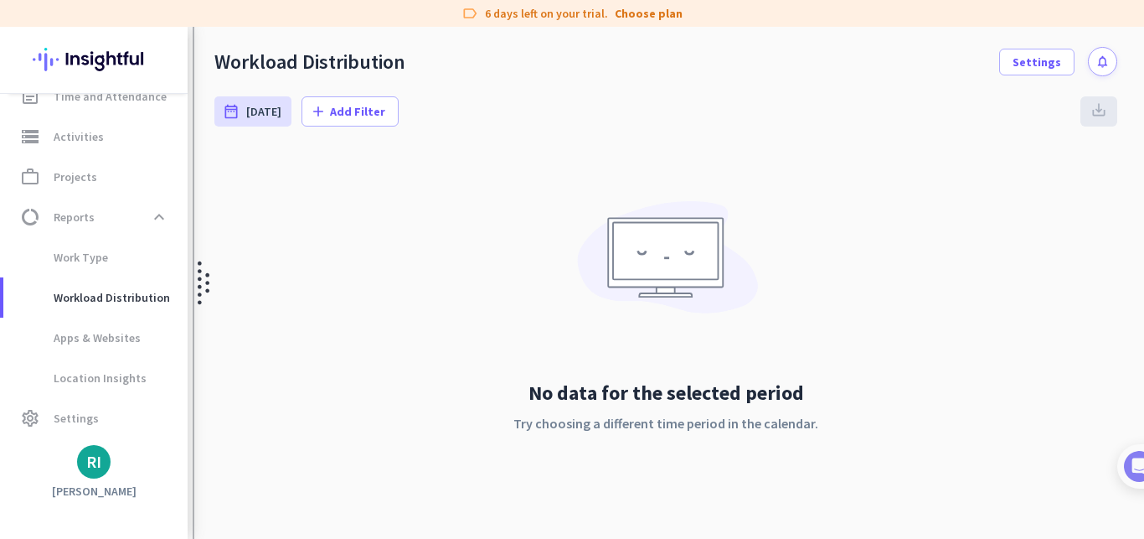
click at [193, 284] on div at bounding box center [201, 283] width 17 height 512
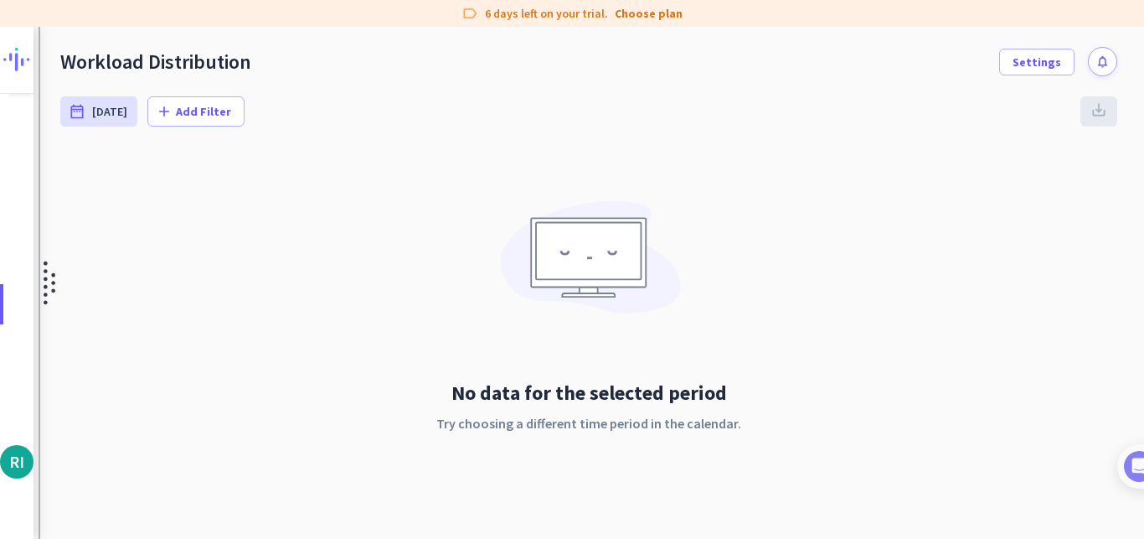
scroll to position [259, 0]
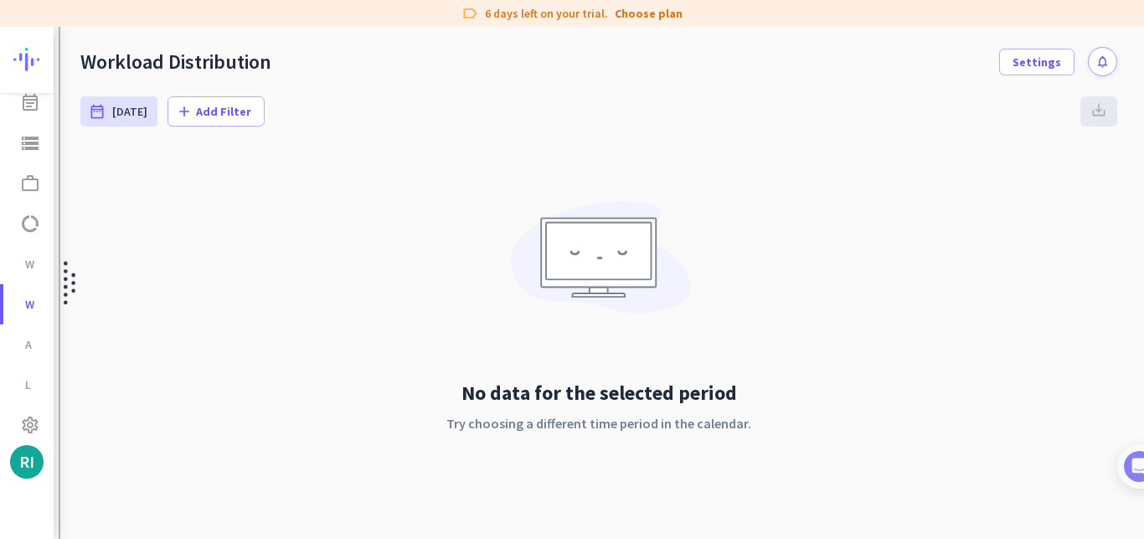
click at [60, 283] on div at bounding box center [67, 283] width 17 height 512
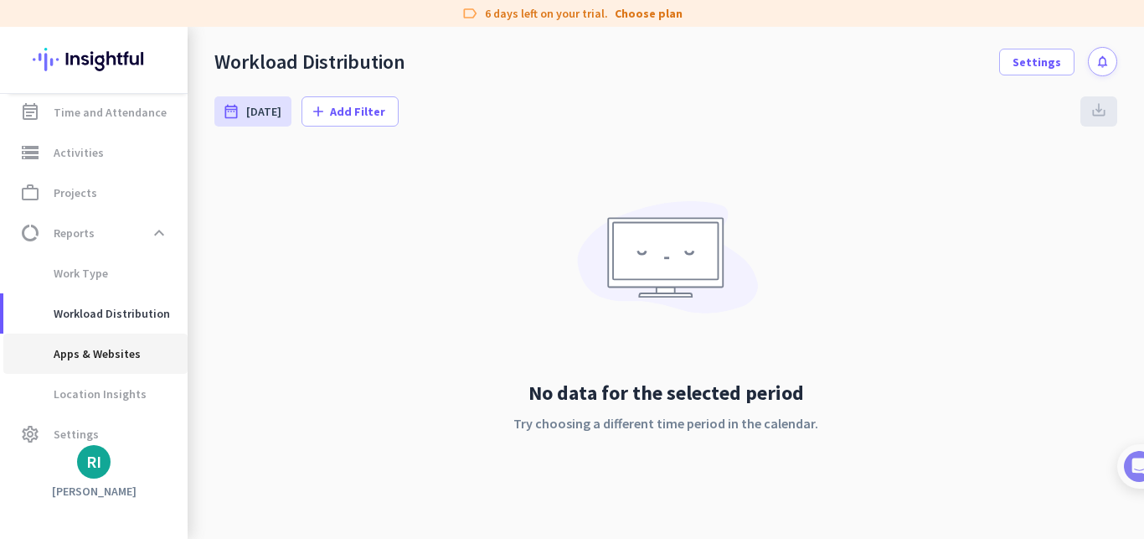
scroll to position [265, 0]
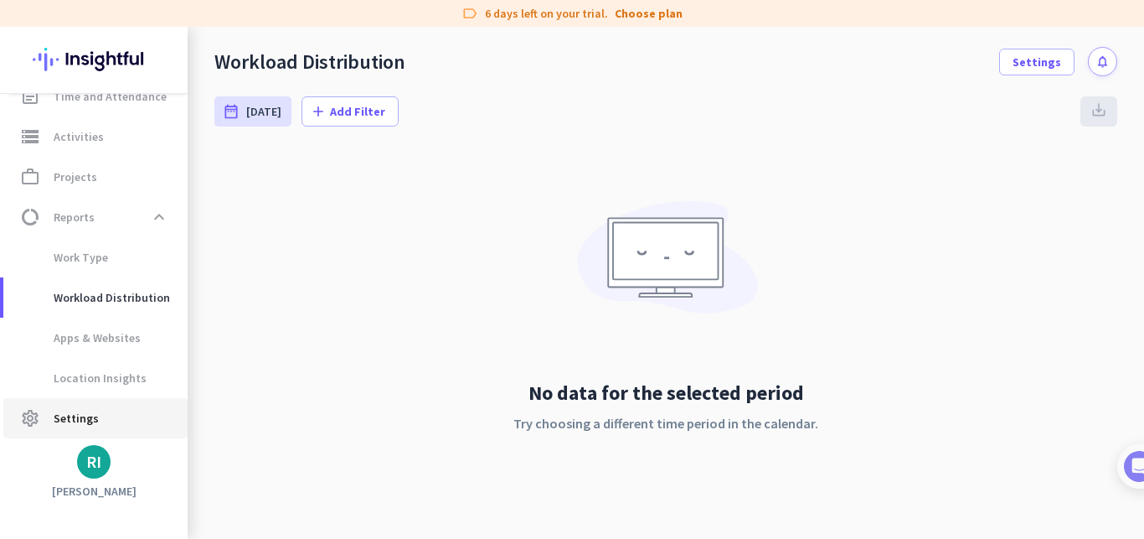
click at [95, 406] on link "settings Settings" at bounding box center [95, 418] width 184 height 40
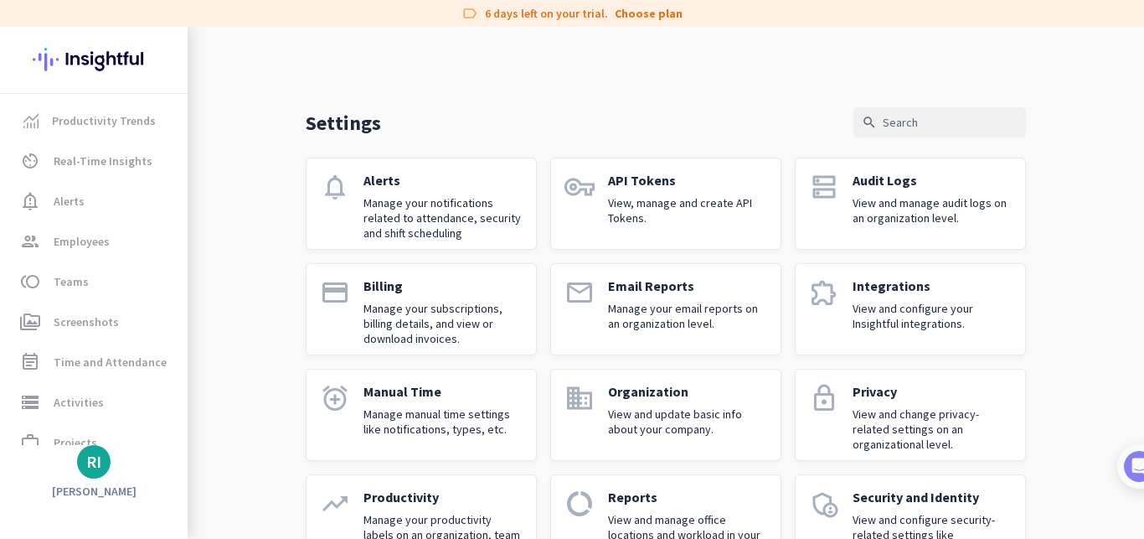
click at [54, 68] on img at bounding box center [94, 59] width 122 height 65
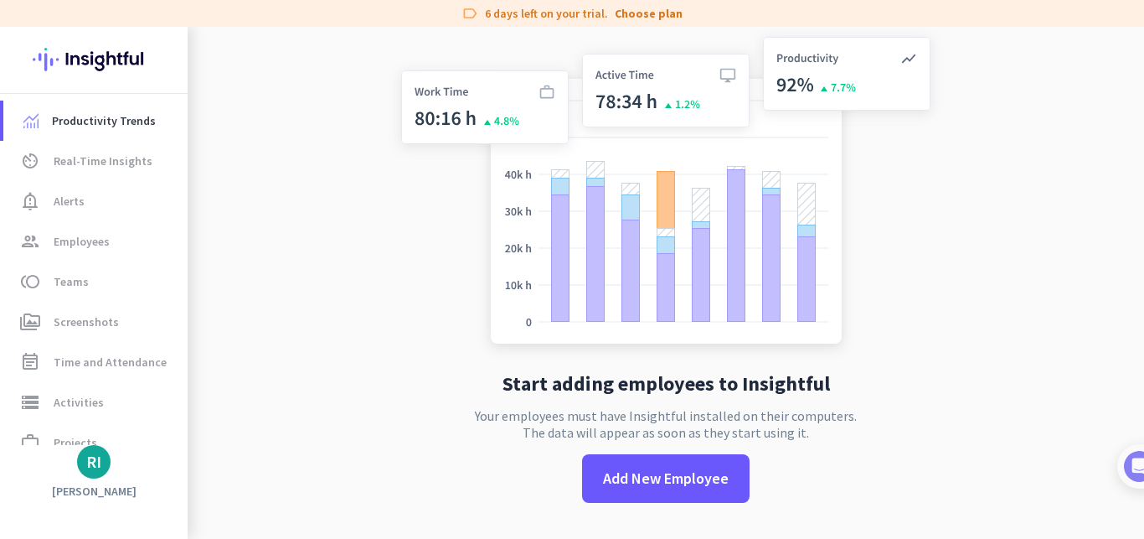
scroll to position [27, 0]
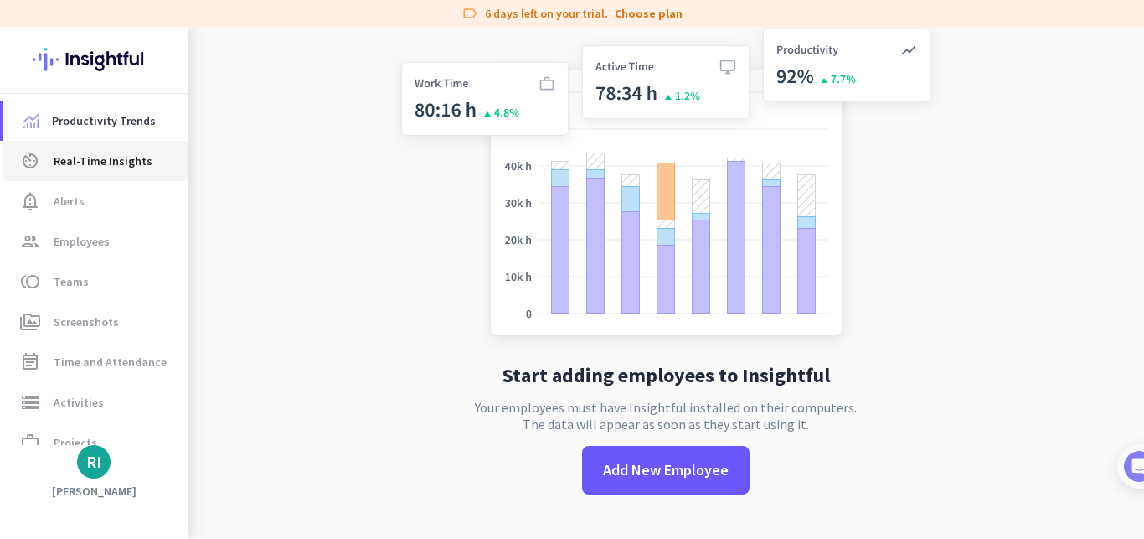
click at [98, 170] on span "Real-Time Insights" at bounding box center [103, 161] width 99 height 20
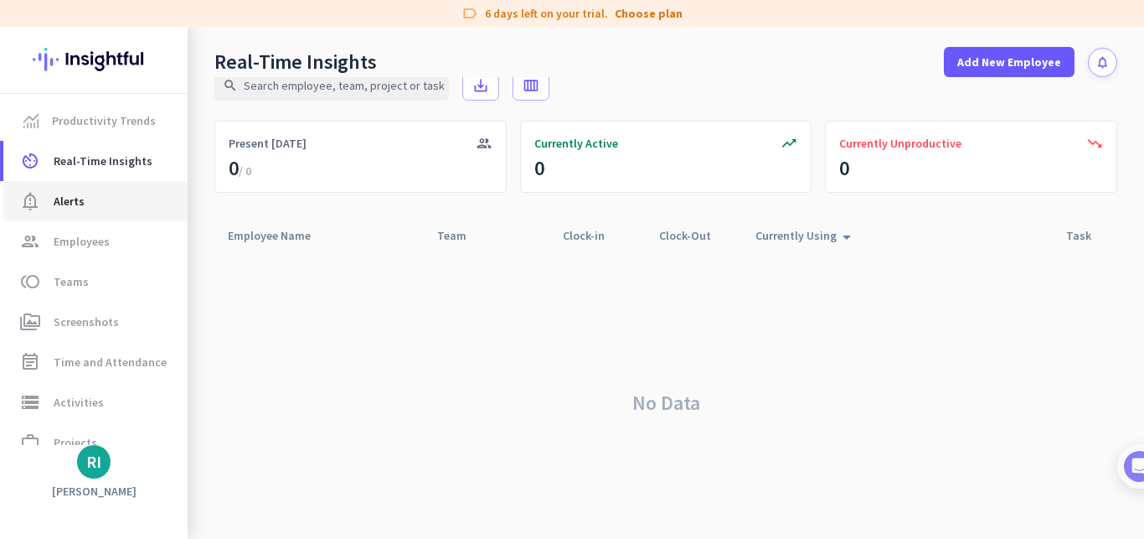
click at [67, 196] on span "Alerts" at bounding box center [69, 201] width 31 height 20
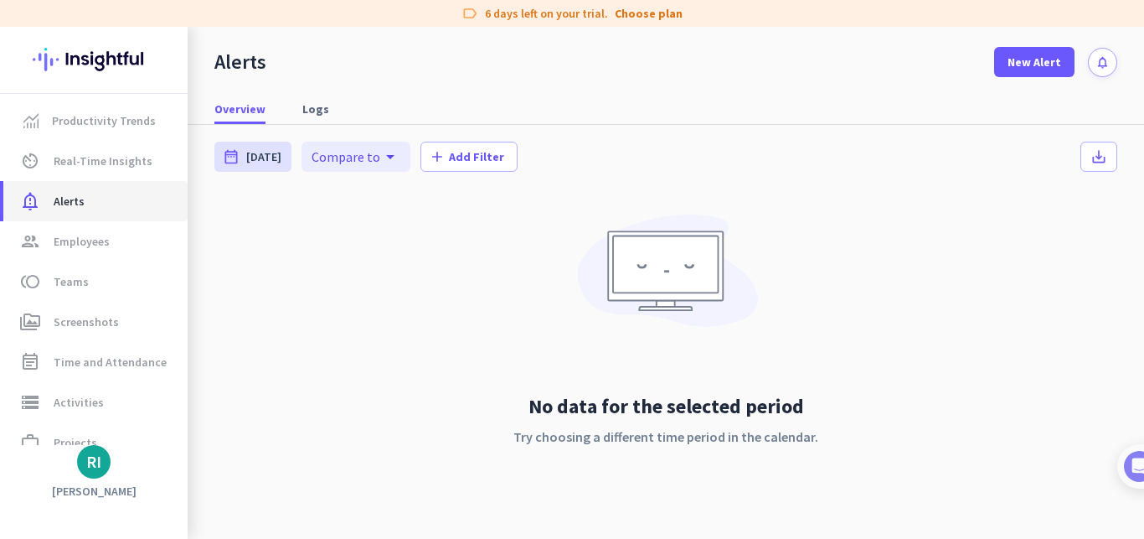
scroll to position [27, 0]
click at [82, 242] on span "Employees" at bounding box center [82, 241] width 56 height 20
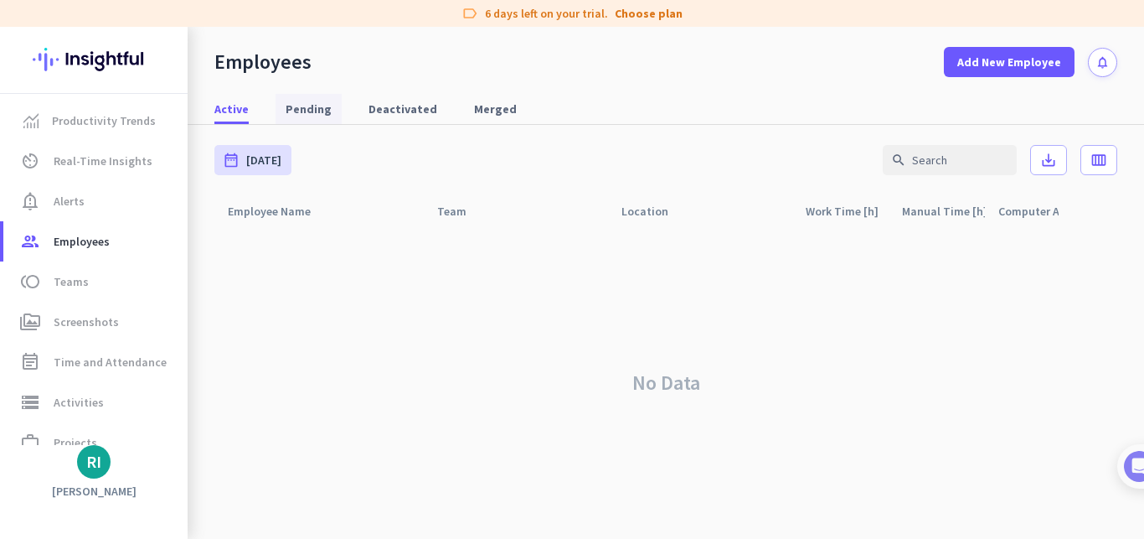
click at [322, 115] on span "Pending" at bounding box center [309, 108] width 46 height 17
click at [423, 105] on span "Deactivated" at bounding box center [402, 108] width 69 height 17
click at [245, 106] on span "Active" at bounding box center [231, 108] width 34 height 17
click at [78, 278] on span "Teams" at bounding box center [71, 281] width 35 height 20
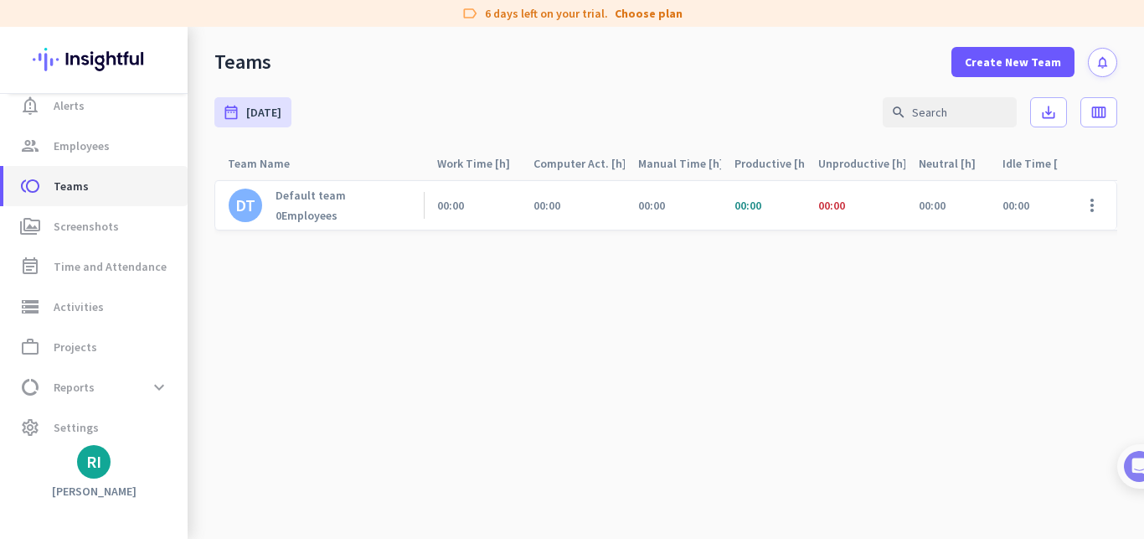
scroll to position [97, 0]
click at [765, 383] on cdk-virtual-scroll-viewport "DT Default team 0 Employees 00:00 00:00 00:00 00:00 00:00 00:00 00:00 00:00 0% …" at bounding box center [665, 358] width 903 height 359
